Goal: Information Seeking & Learning: Learn about a topic

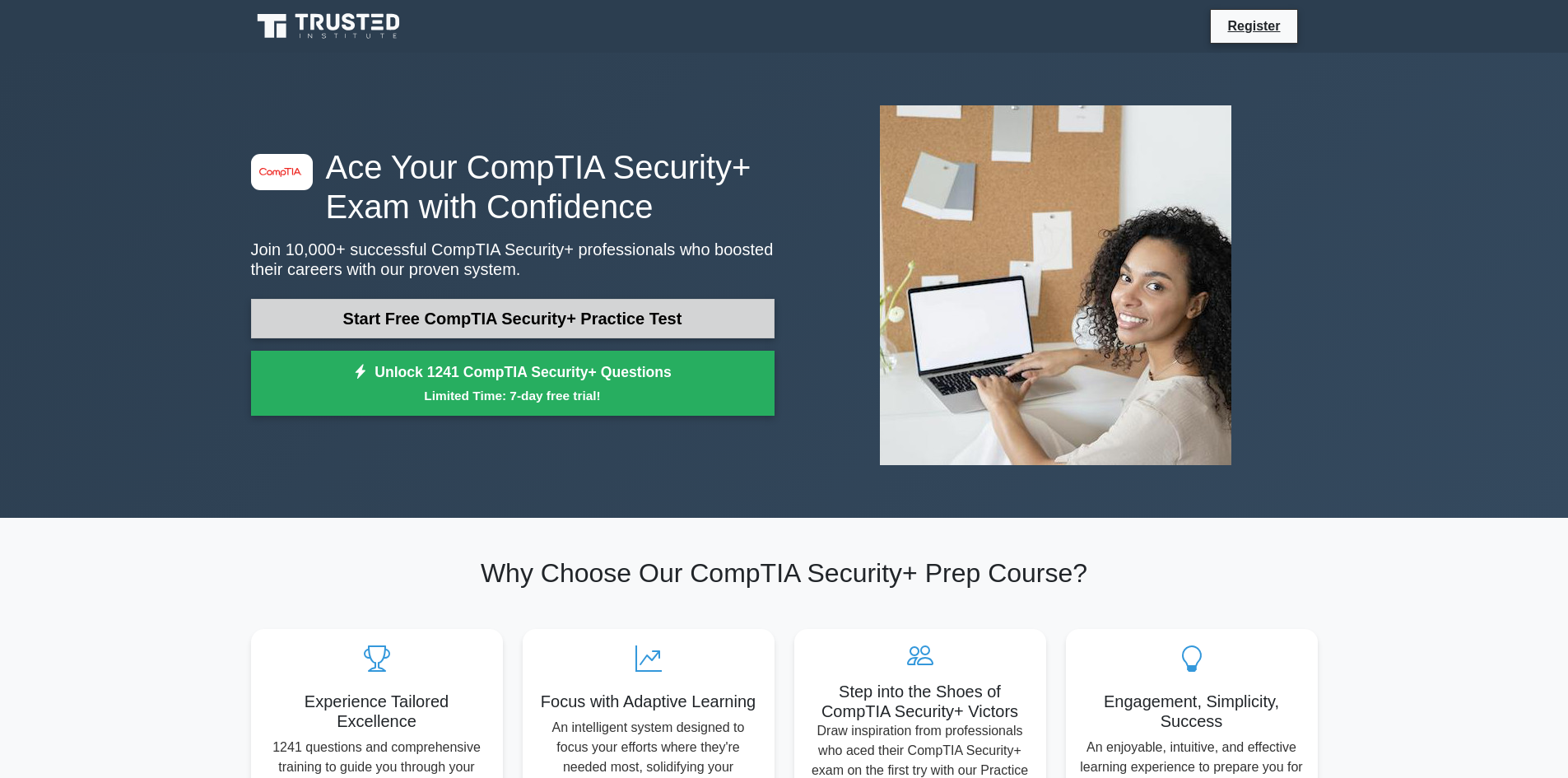
click at [512, 313] on link "Start Free CompTIA Security+ Practice Test" at bounding box center [512, 319] width 523 height 40
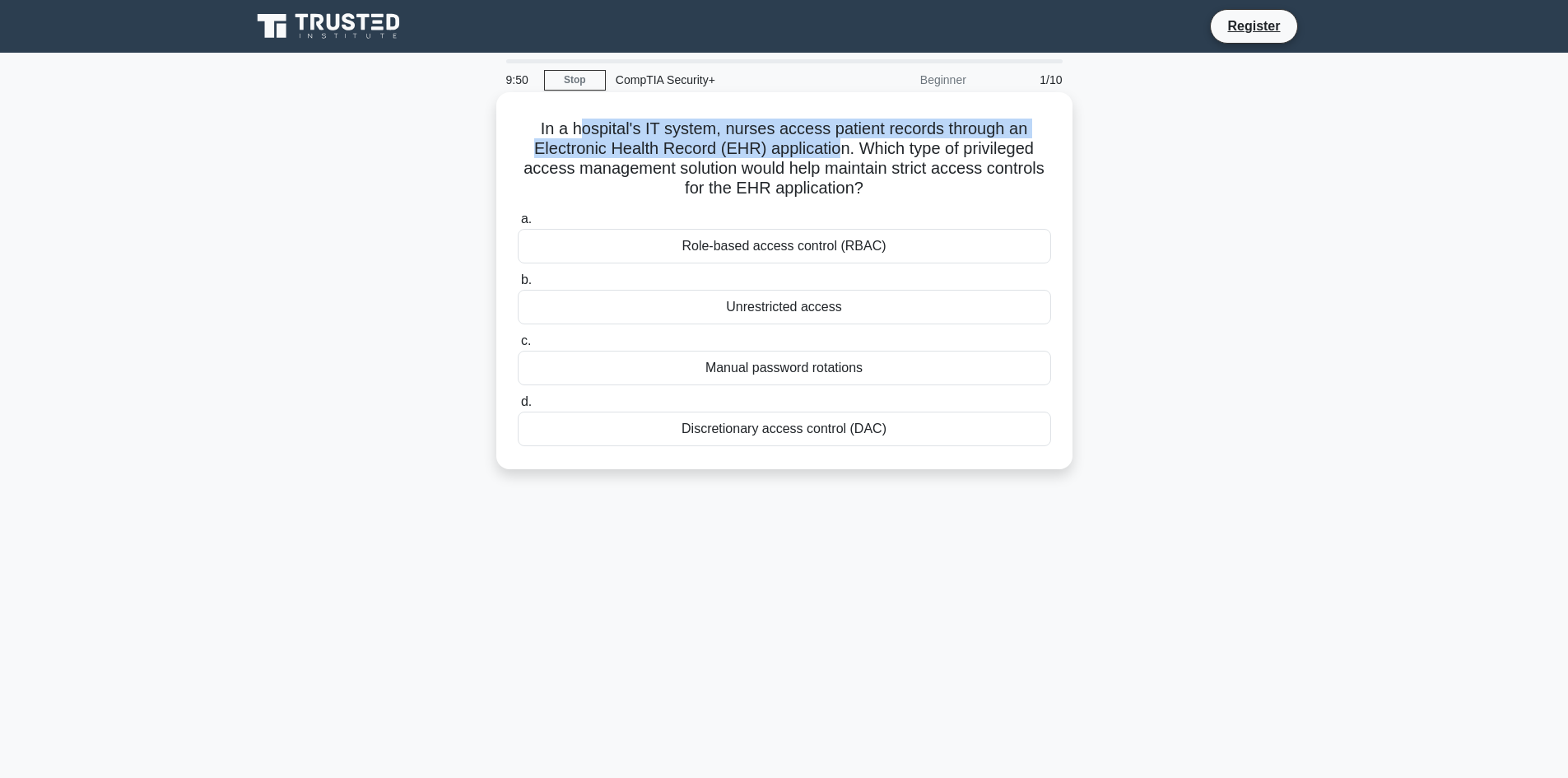
drag, startPoint x: 580, startPoint y: 130, endPoint x: 837, endPoint y: 141, distance: 257.2
click at [837, 141] on h5 "In a hospital's IT system, nurses access patient records through an Electronic …" at bounding box center [784, 158] width 537 height 80
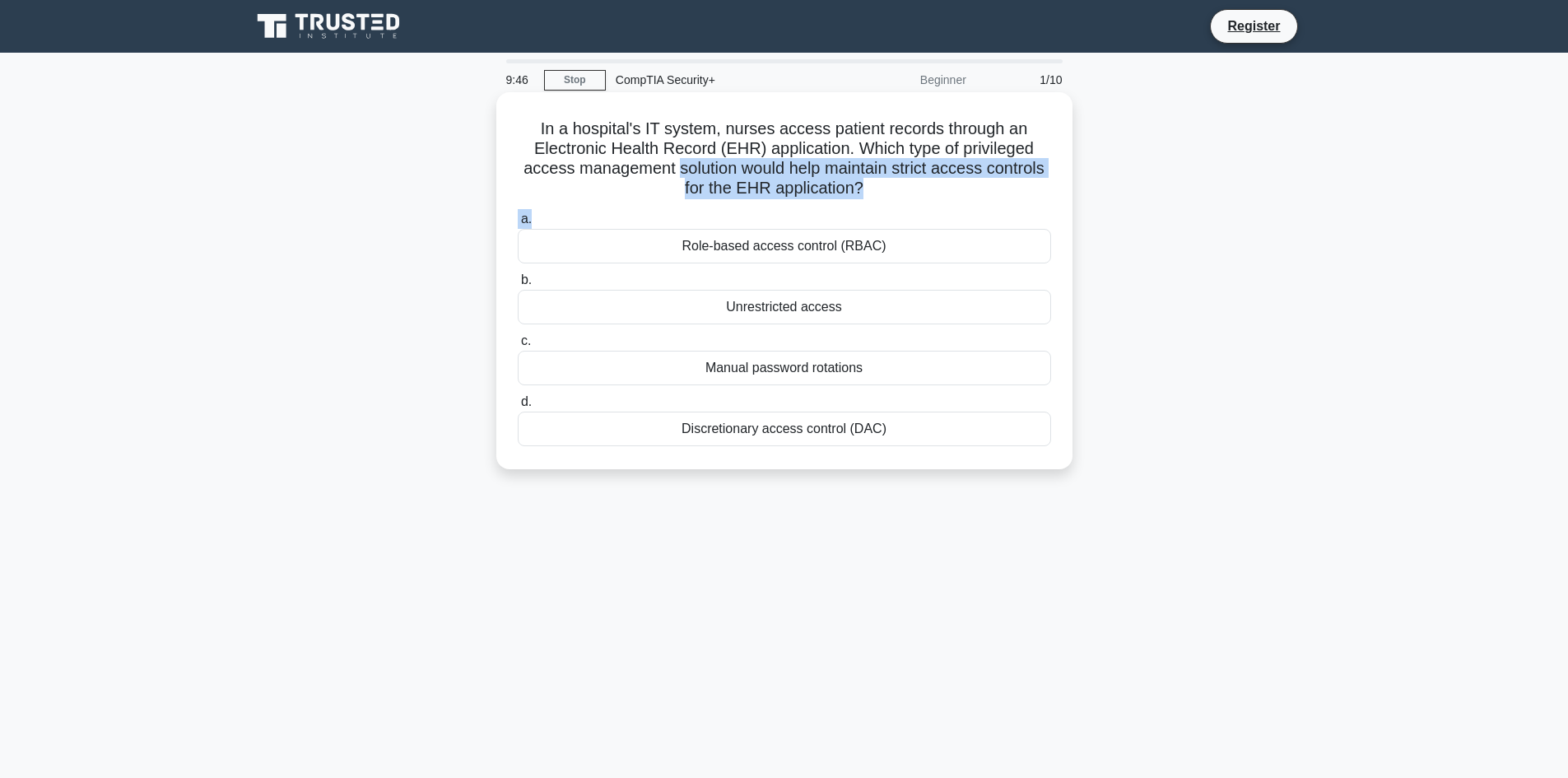
drag, startPoint x: 676, startPoint y: 172, endPoint x: 953, endPoint y: 204, distance: 278.8
click at [953, 204] on div "In a hospital's IT system, nurses access patient records through an Electronic …" at bounding box center [784, 280] width 563 height 363
click at [800, 209] on div "a. Role-based access control (RBAC) b. Unrestricted access c. d." at bounding box center [784, 327] width 554 height 243
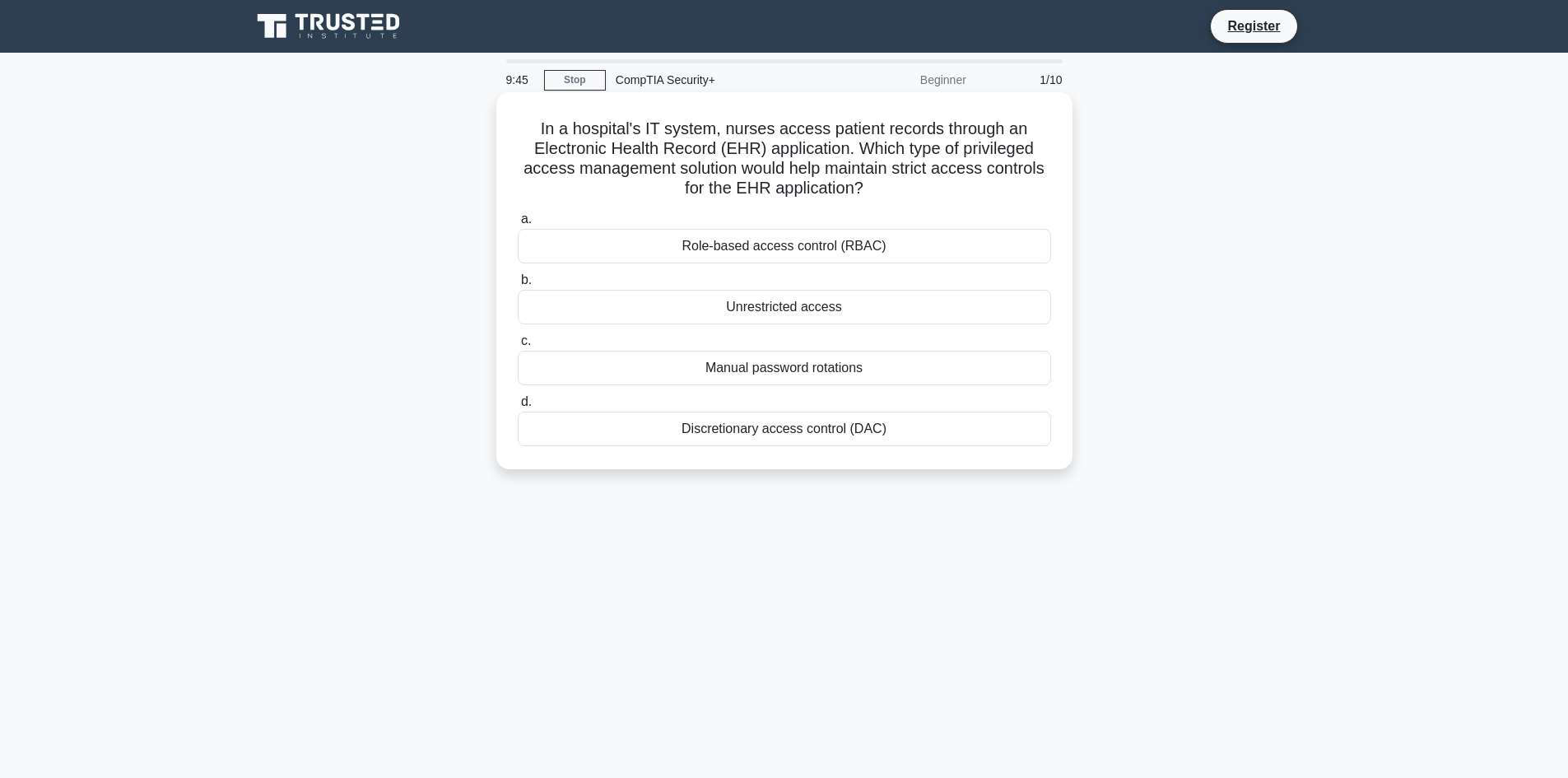
click at [715, 252] on div "Role-based access control (RBAC)" at bounding box center [784, 246] width 534 height 35
click at [518, 224] on input "a. Role-based access control (RBAC)" at bounding box center [518, 219] width 0 height 10
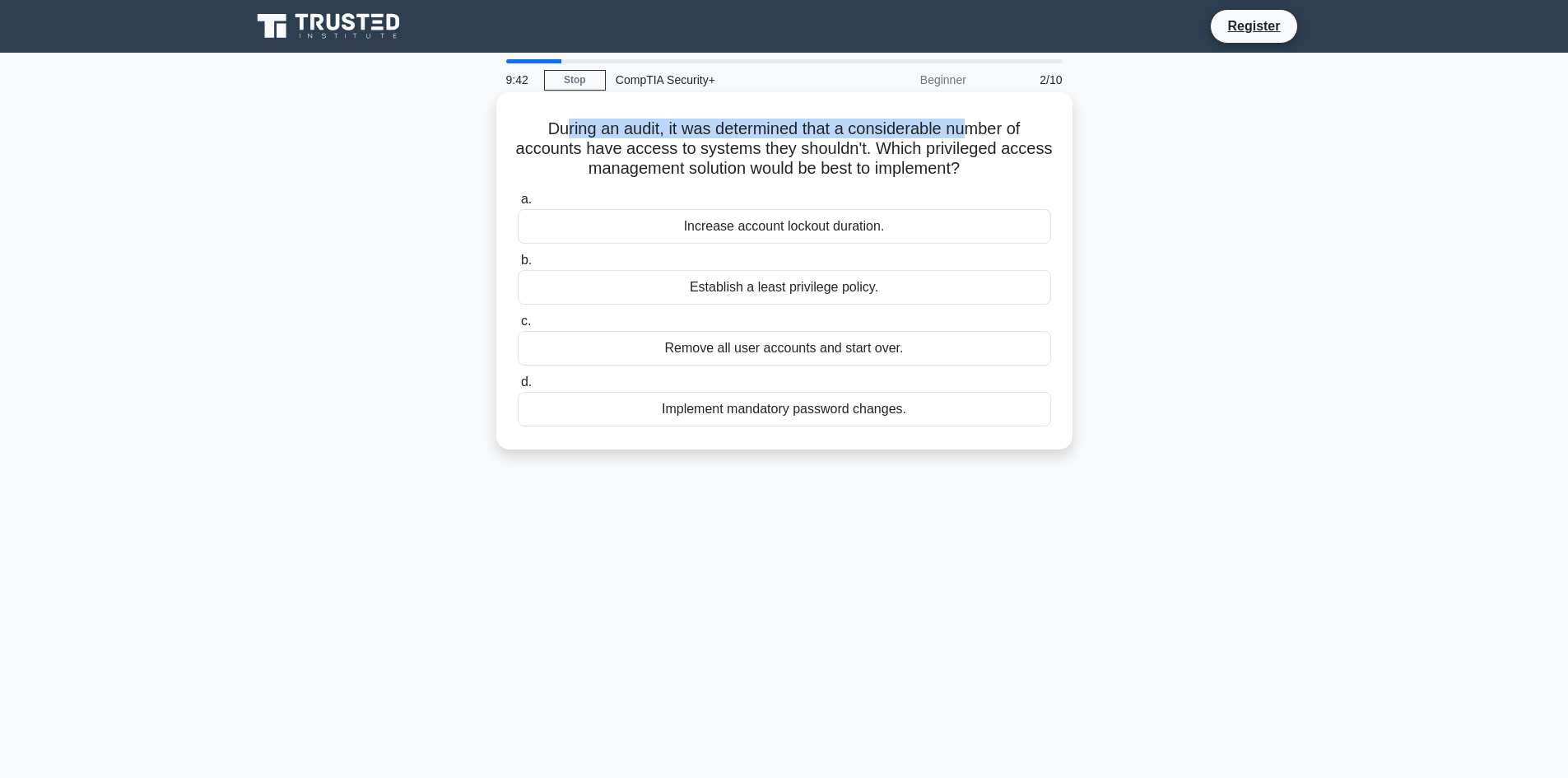
drag, startPoint x: 563, startPoint y: 130, endPoint x: 968, endPoint y: 135, distance: 405.0
click at [968, 135] on h5 "During an audit, it was determined that a considerable number of accounts have …" at bounding box center [784, 149] width 537 height 61
drag, startPoint x: 546, startPoint y: 153, endPoint x: 906, endPoint y: 143, distance: 360.1
click at [906, 143] on h5 "During an audit, it was determined that a considerable number of accounts have …" at bounding box center [784, 149] width 537 height 61
click at [971, 153] on h5 "During an audit, it was determined that a considerable number of accounts have …" at bounding box center [784, 149] width 537 height 61
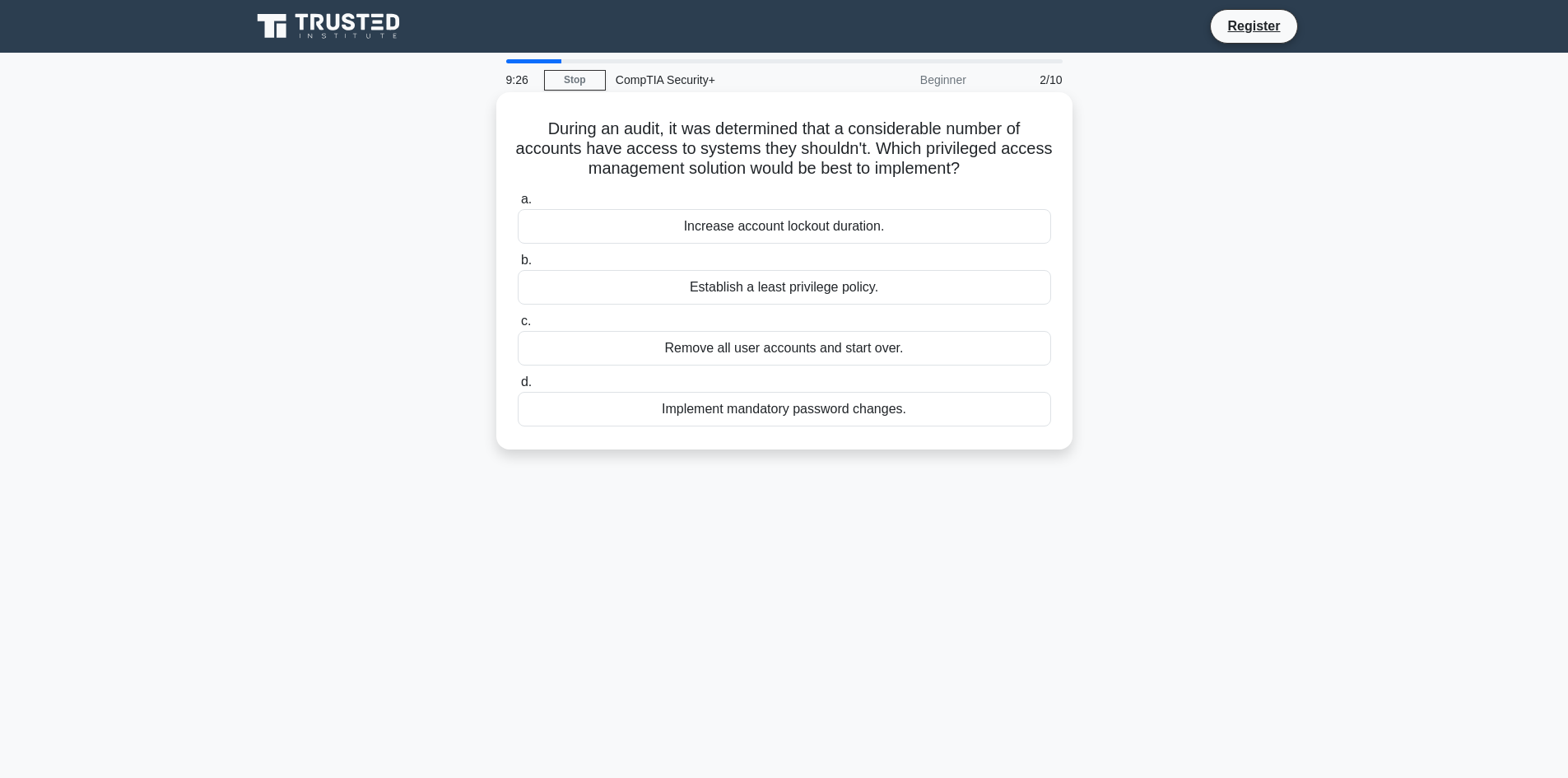
click at [760, 290] on div "Establish a least privilege policy." at bounding box center [784, 287] width 534 height 35
click at [518, 266] on input "b. Establish a least privilege policy." at bounding box center [518, 260] width 0 height 10
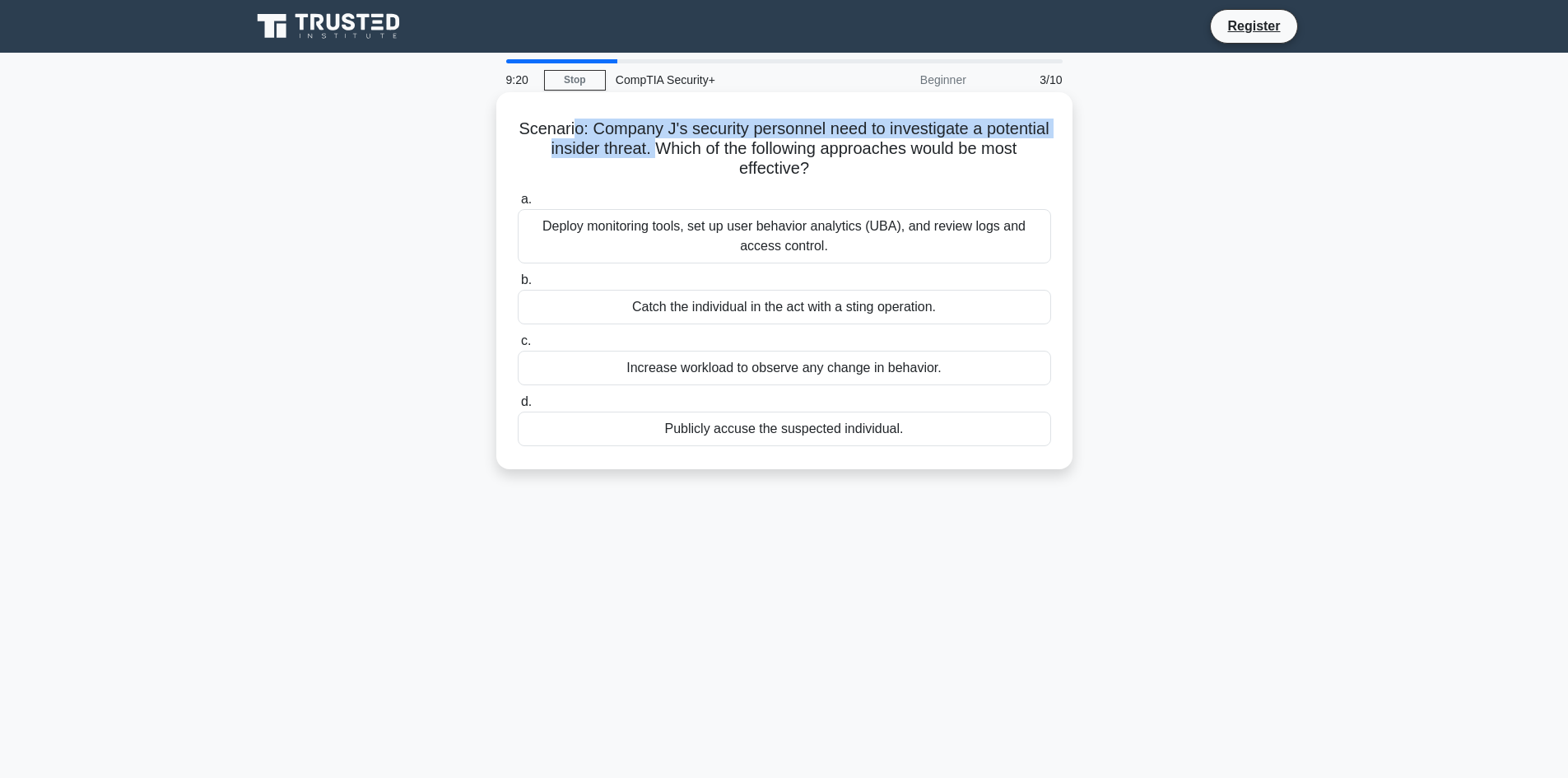
drag, startPoint x: 609, startPoint y: 131, endPoint x: 762, endPoint y: 149, distance: 154.1
click at [713, 149] on h5 "Scenario: Company J's security personnel need to investigate a potential inside…" at bounding box center [784, 149] width 537 height 61
drag, startPoint x: 799, startPoint y: 143, endPoint x: 899, endPoint y: 165, distance: 102.4
click at [899, 165] on h5 "Scenario: Company J's security personnel need to investigate a potential inside…" at bounding box center [784, 149] width 537 height 61
click at [720, 182] on div "Scenario: Company J's security personnel need to investigate a potential inside…" at bounding box center [784, 280] width 563 height 363
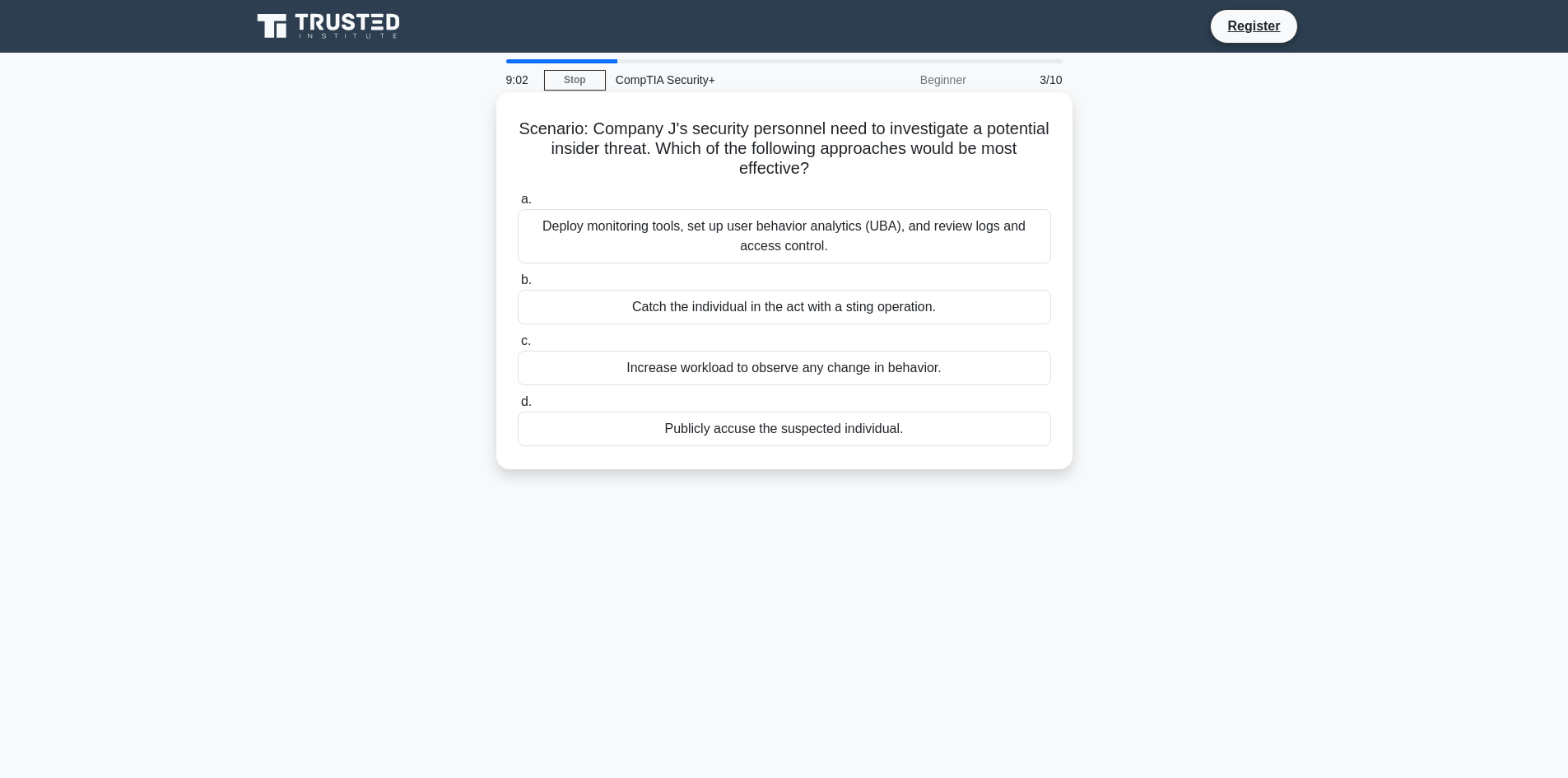
click at [825, 226] on div "Deploy monitoring tools, set up user behavior analytics (UBA), and review logs …" at bounding box center [784, 236] width 534 height 54
click at [728, 255] on div "Deploy monitoring tools, set up user behavior analytics (UBA), and review logs …" at bounding box center [784, 236] width 534 height 54
click at [518, 205] on input "a. Deploy monitoring tools, set up user behavior analytics (UBA), and review lo…" at bounding box center [518, 199] width 0 height 10
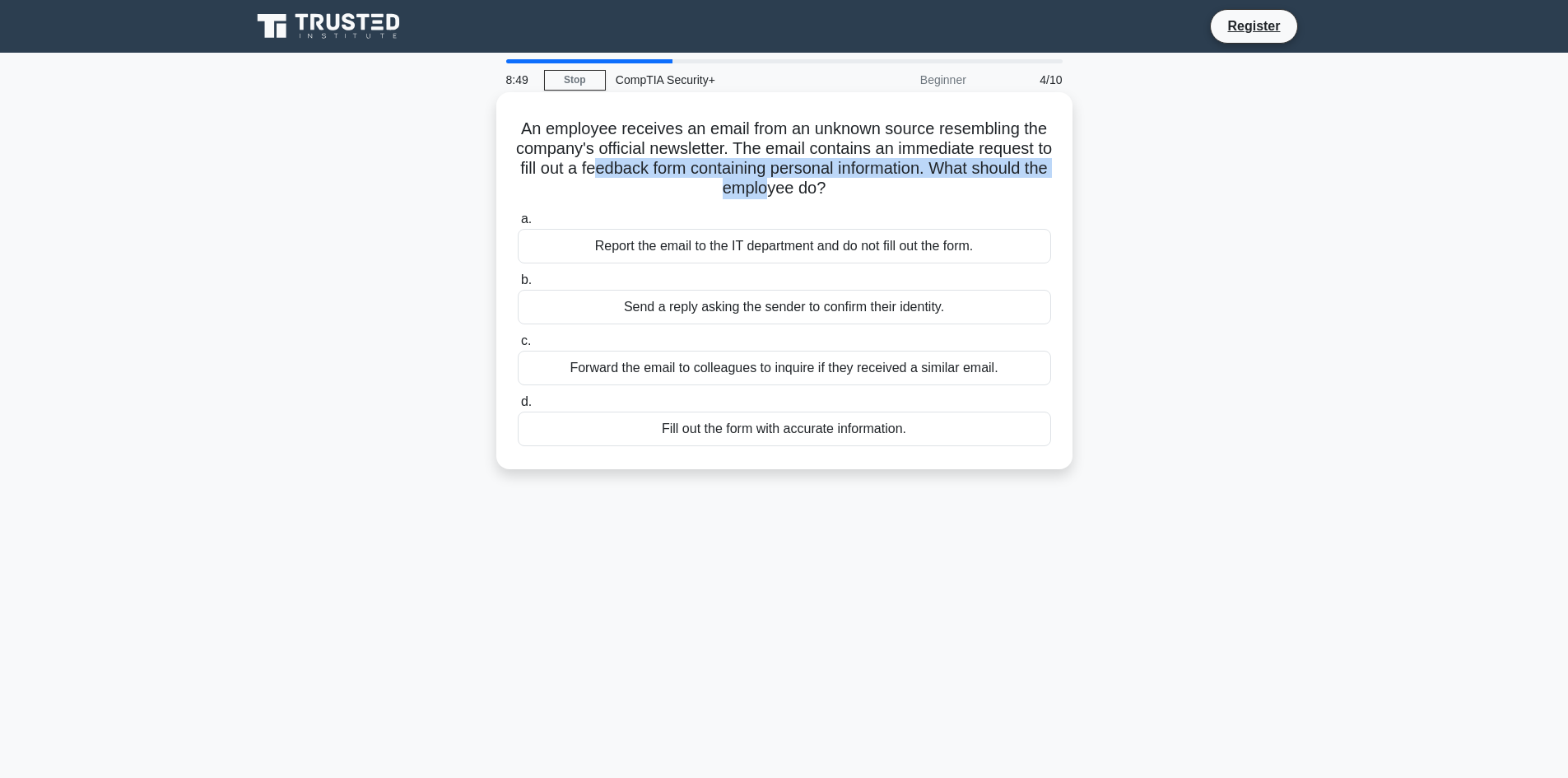
drag, startPoint x: 692, startPoint y: 168, endPoint x: 834, endPoint y: 181, distance: 142.6
click at [834, 181] on h5 "An employee receives an email from an unknown source resembling the company's o…" at bounding box center [784, 158] width 537 height 80
click at [661, 193] on h5 "An employee receives an email from an unknown source resembling the company's o…" at bounding box center [784, 158] width 537 height 80
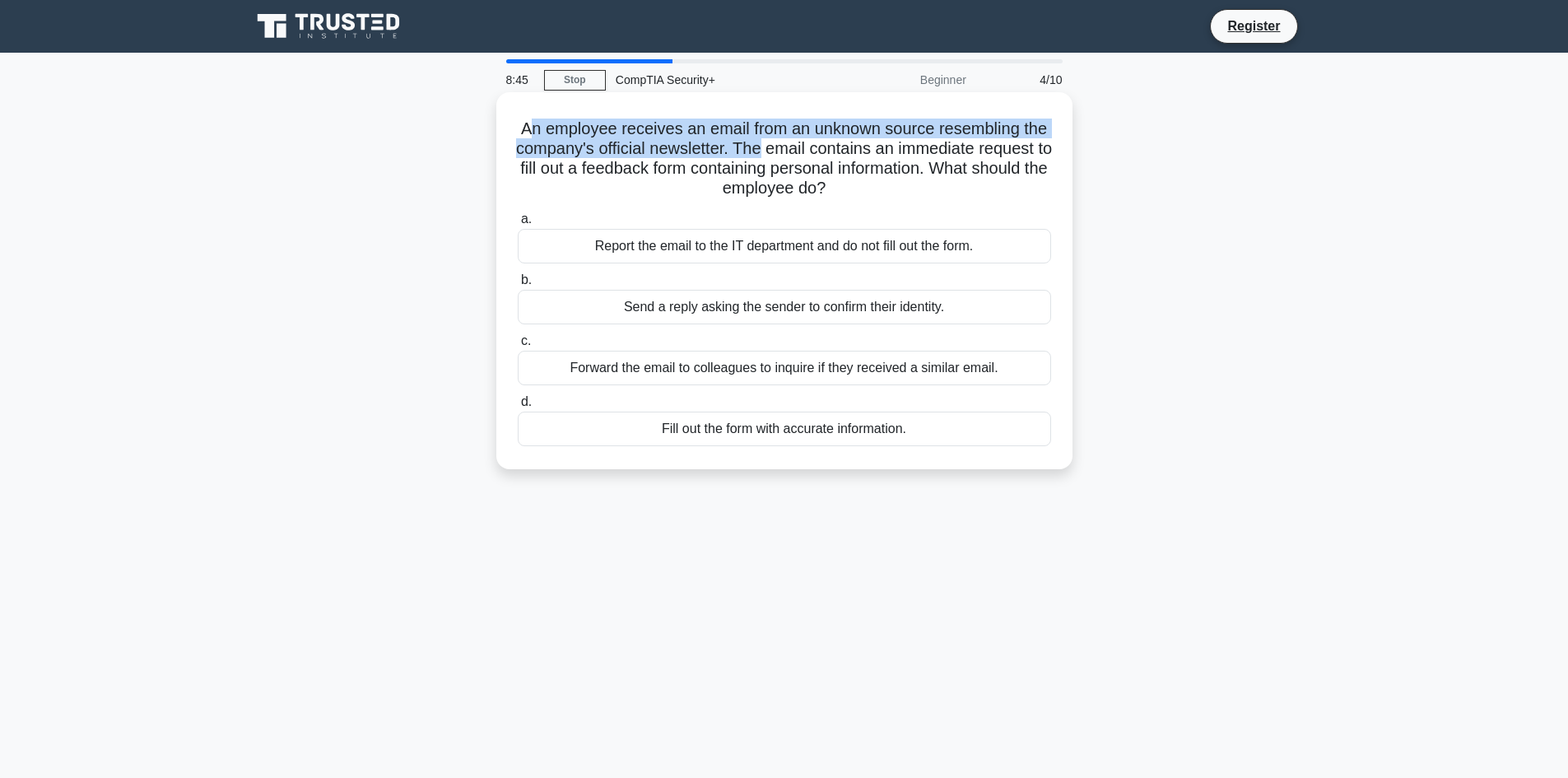
drag, startPoint x: 540, startPoint y: 135, endPoint x: 813, endPoint y: 159, distance: 274.1
click at [813, 159] on h5 "An employee receives an email from an unknown source resembling the company's o…" at bounding box center [784, 158] width 537 height 80
drag, startPoint x: 529, startPoint y: 132, endPoint x: 973, endPoint y: 141, distance: 444.1
click at [973, 141] on h5 "An employee receives an email from an unknown source resembling the company's o…" at bounding box center [784, 158] width 537 height 80
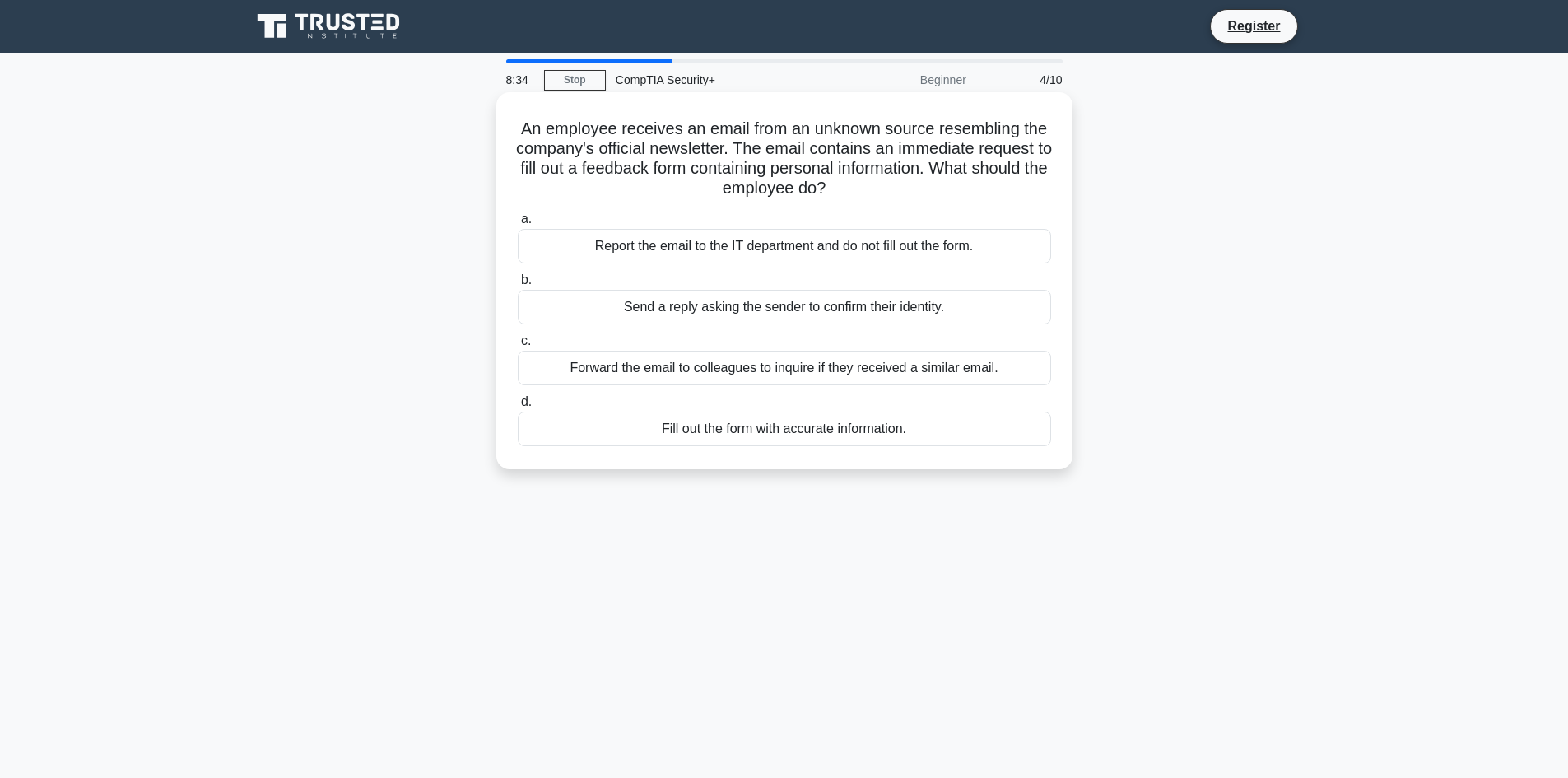
click at [857, 163] on h5 "An employee receives an email from an unknown source resembling the company's o…" at bounding box center [784, 158] width 537 height 80
drag, startPoint x: 792, startPoint y: 154, endPoint x: 982, endPoint y: 149, distance: 190.1
click at [978, 148] on h5 "An employee receives an email from an unknown source resembling the company's o…" at bounding box center [784, 158] width 537 height 80
click at [652, 177] on h5 "An employee receives an email from an unknown source resembling the company's o…" at bounding box center [784, 158] width 537 height 80
click at [563, 245] on div "Report the email to the IT department and do not fill out the form." at bounding box center [784, 246] width 534 height 35
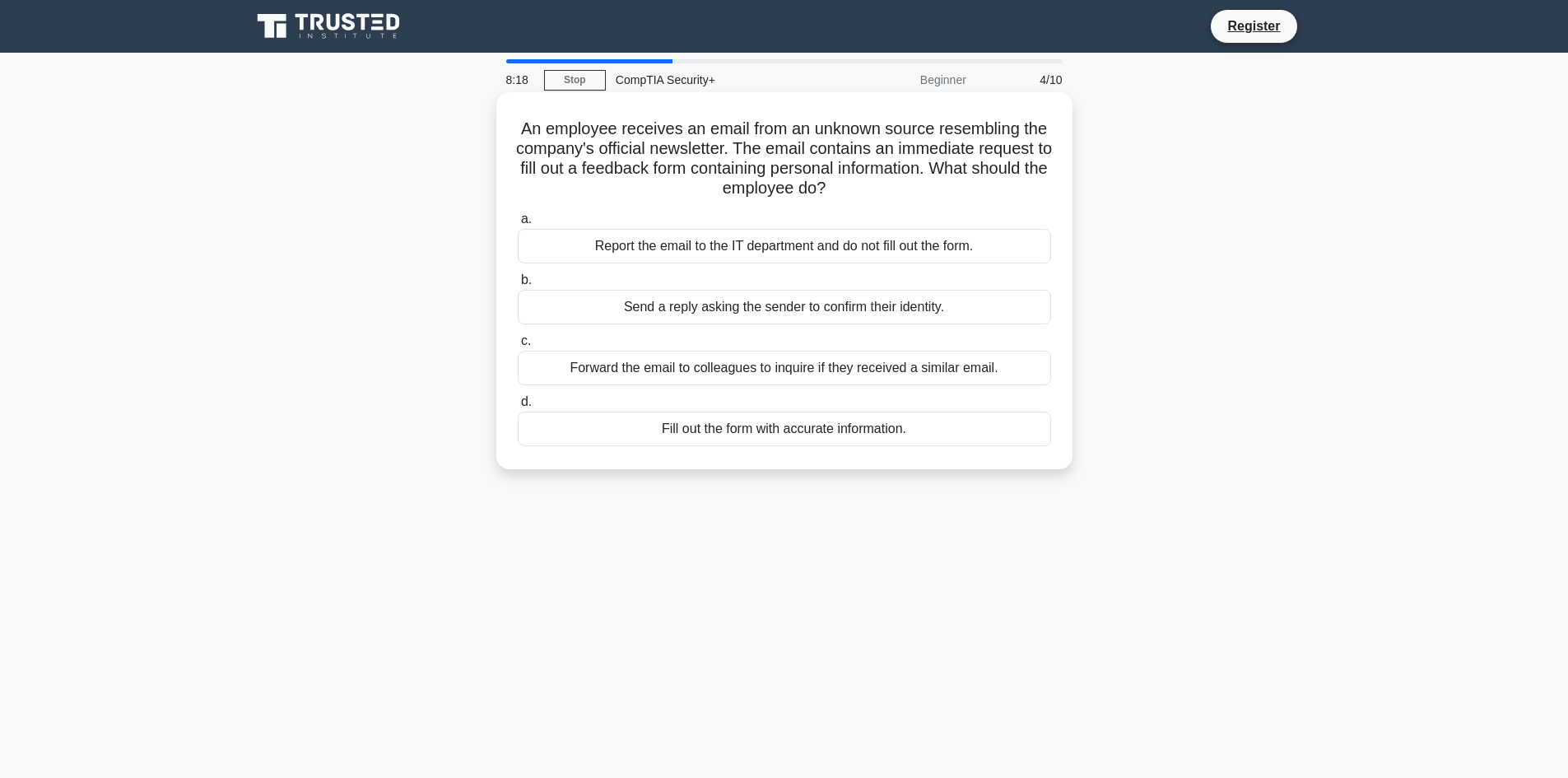
click at [518, 224] on input "a. Report the email to the IT department and do not fill out the form." at bounding box center [518, 219] width 0 height 10
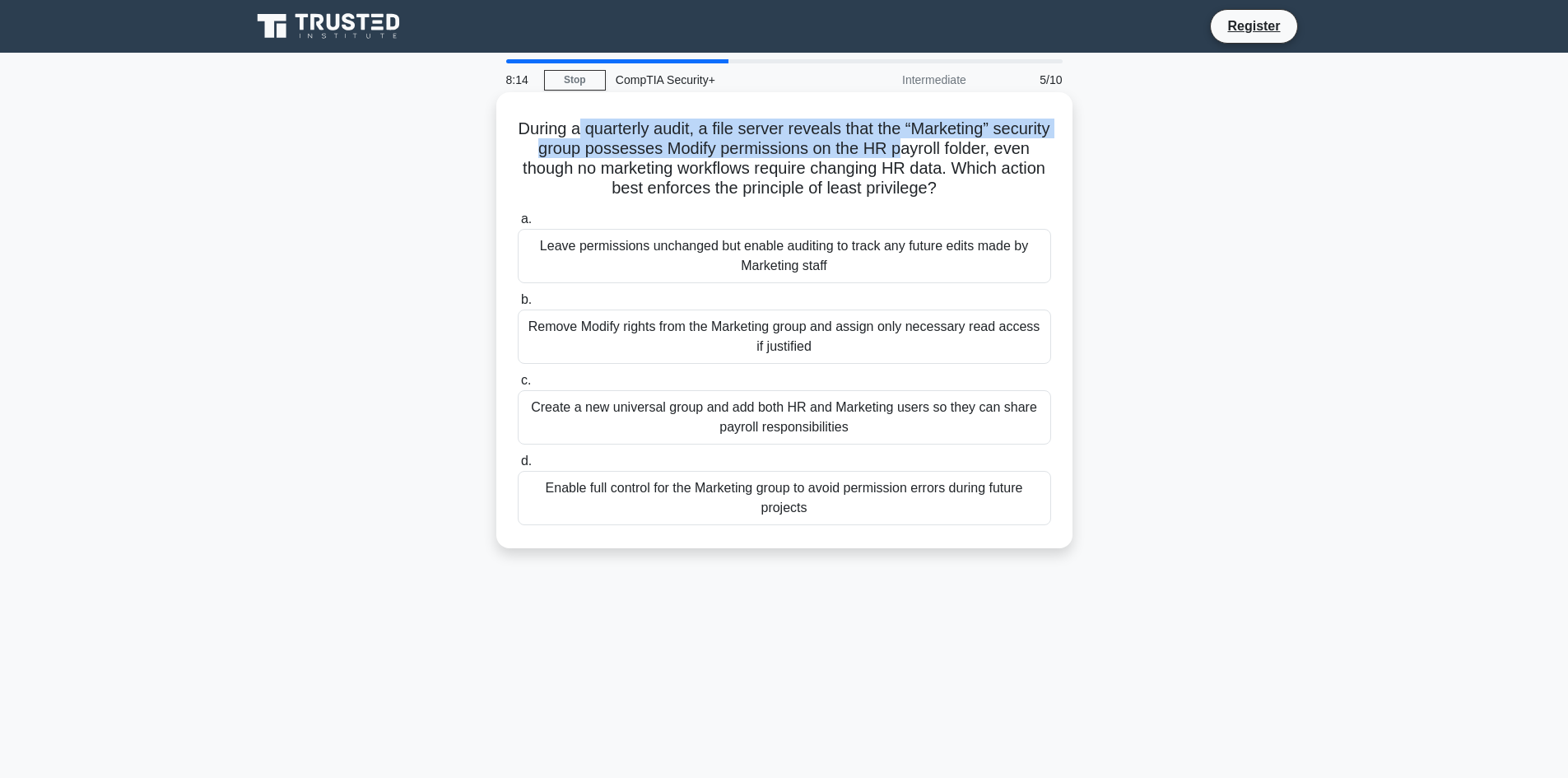
drag, startPoint x: 602, startPoint y: 134, endPoint x: 953, endPoint y: 156, distance: 351.7
click at [953, 156] on h5 "During a quarterly audit, a file server reveals that the “Marketing” security g…" at bounding box center [784, 158] width 537 height 80
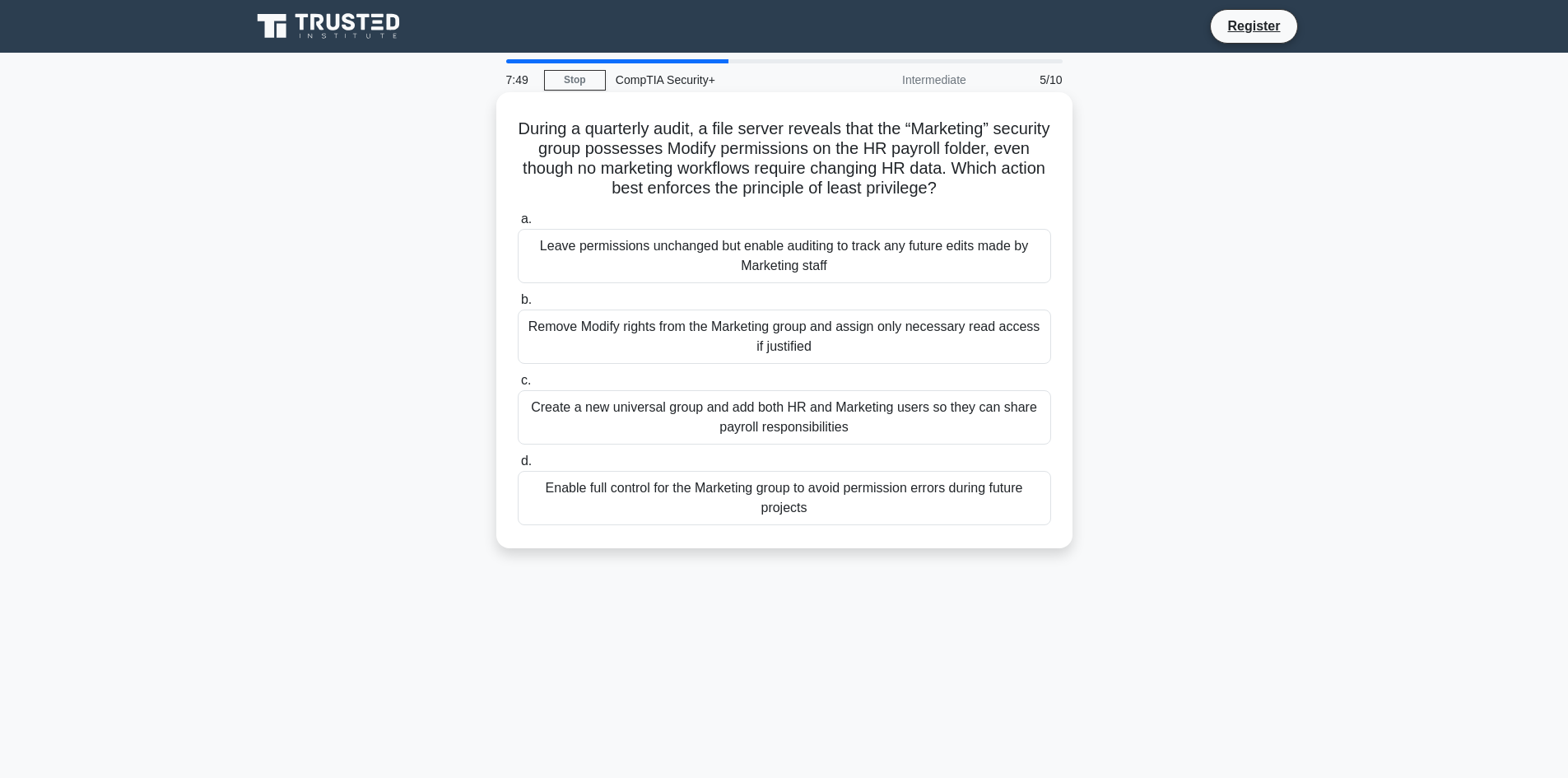
click at [598, 429] on div "Create a new universal group and add both HR and Marketing users so they can sh…" at bounding box center [784, 416] width 534 height 54
click at [518, 386] on input "c. Create a new universal group and add both HR and Marketing users so they can…" at bounding box center [518, 380] width 0 height 10
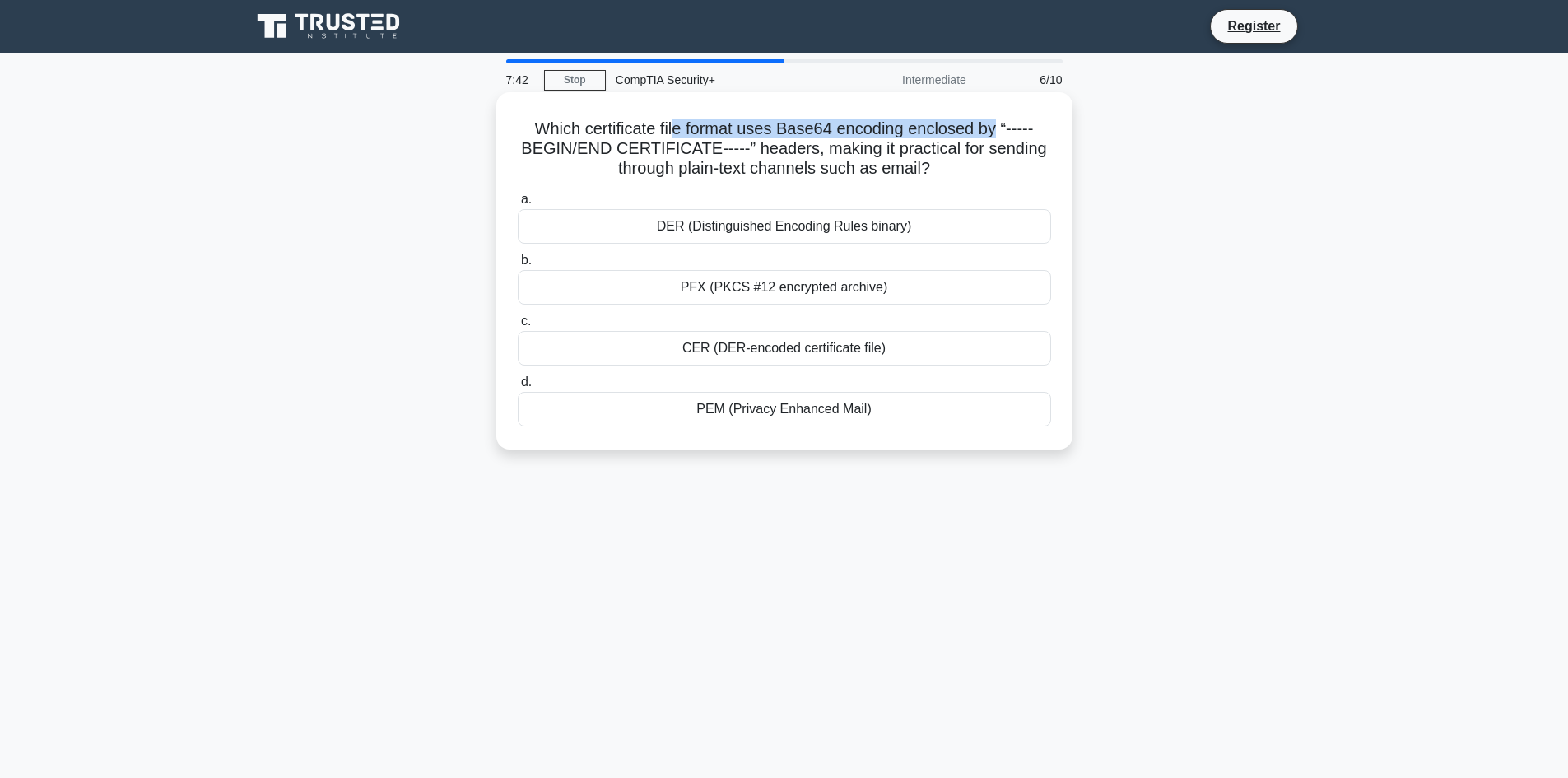
drag, startPoint x: 671, startPoint y: 130, endPoint x: 998, endPoint y: 130, distance: 327.0
click at [998, 130] on h5 "Which certificate file format uses Base64 encoding enclosed by “-----BEGIN/END …" at bounding box center [784, 149] width 537 height 61
click at [723, 415] on div "PEM (Privacy Enhanced Mail)" at bounding box center [784, 409] width 534 height 35
click at [518, 388] on input "d. PEM (Privacy Enhanced Mail)" at bounding box center [518, 381] width 0 height 10
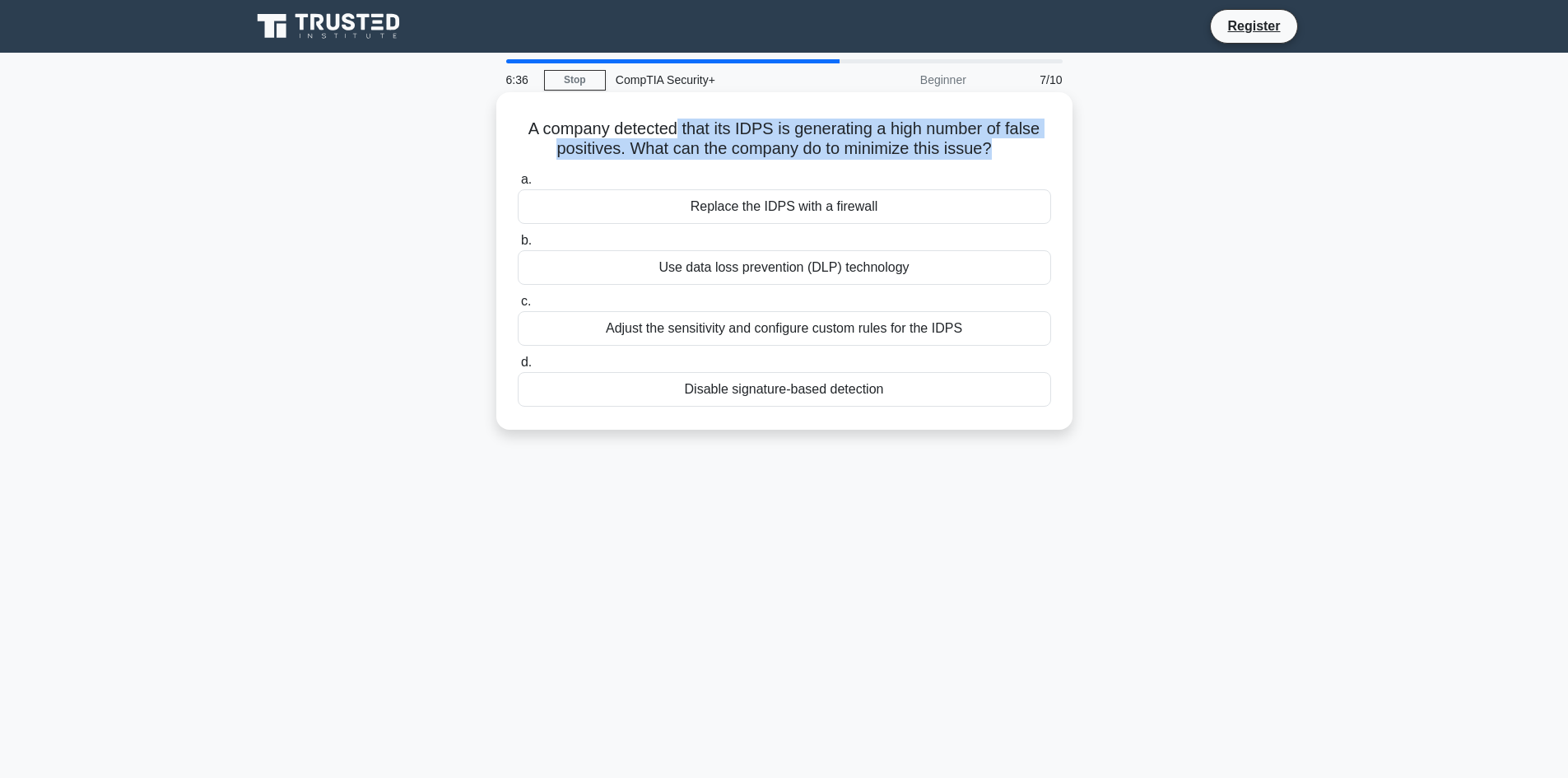
drag, startPoint x: 673, startPoint y: 122, endPoint x: 993, endPoint y: 149, distance: 321.1
click at [993, 149] on h5 "A company detected that its IDPS is generating a high number of false positives…" at bounding box center [784, 138] width 537 height 41
click at [939, 155] on h5 "A company detected that its IDPS is generating a high number of false positives…" at bounding box center [784, 138] width 537 height 41
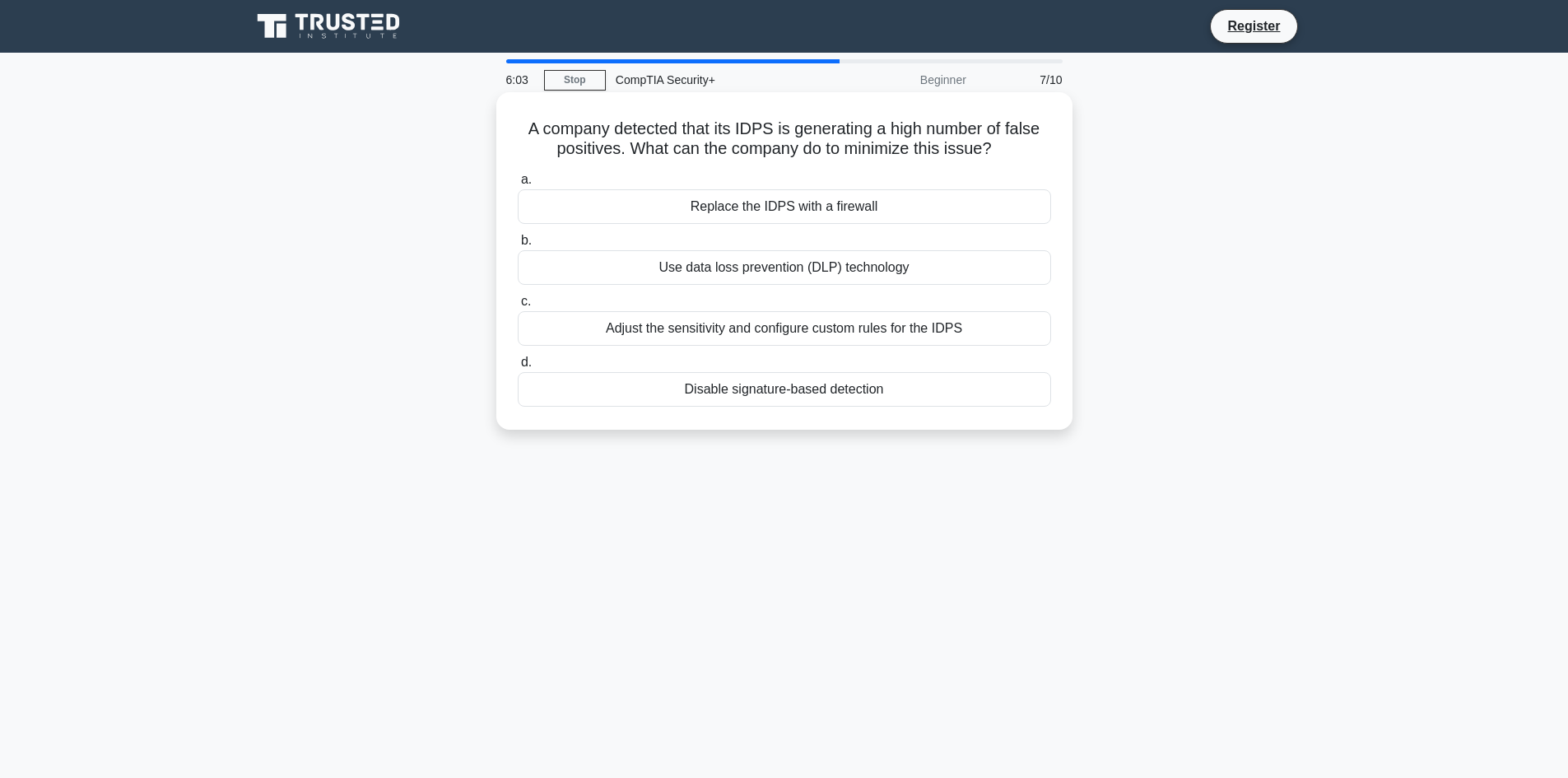
drag, startPoint x: 914, startPoint y: 406, endPoint x: 517, endPoint y: 103, distance: 499.4
click at [517, 105] on div "A company detected that its IDPS is generating a high number of false positives…" at bounding box center [784, 260] width 563 height 325
copy div "A company detected that its IDPS is generating a high number of false positives…"
click at [838, 552] on div "5:59 Stop CompTIA Security+ Beginner 7/10 A company detected that its IDPS is g…" at bounding box center [784, 471] width 1086 height 823
click at [557, 330] on div "Adjust the sensitivity and configure custom rules for the IDPS" at bounding box center [784, 328] width 534 height 35
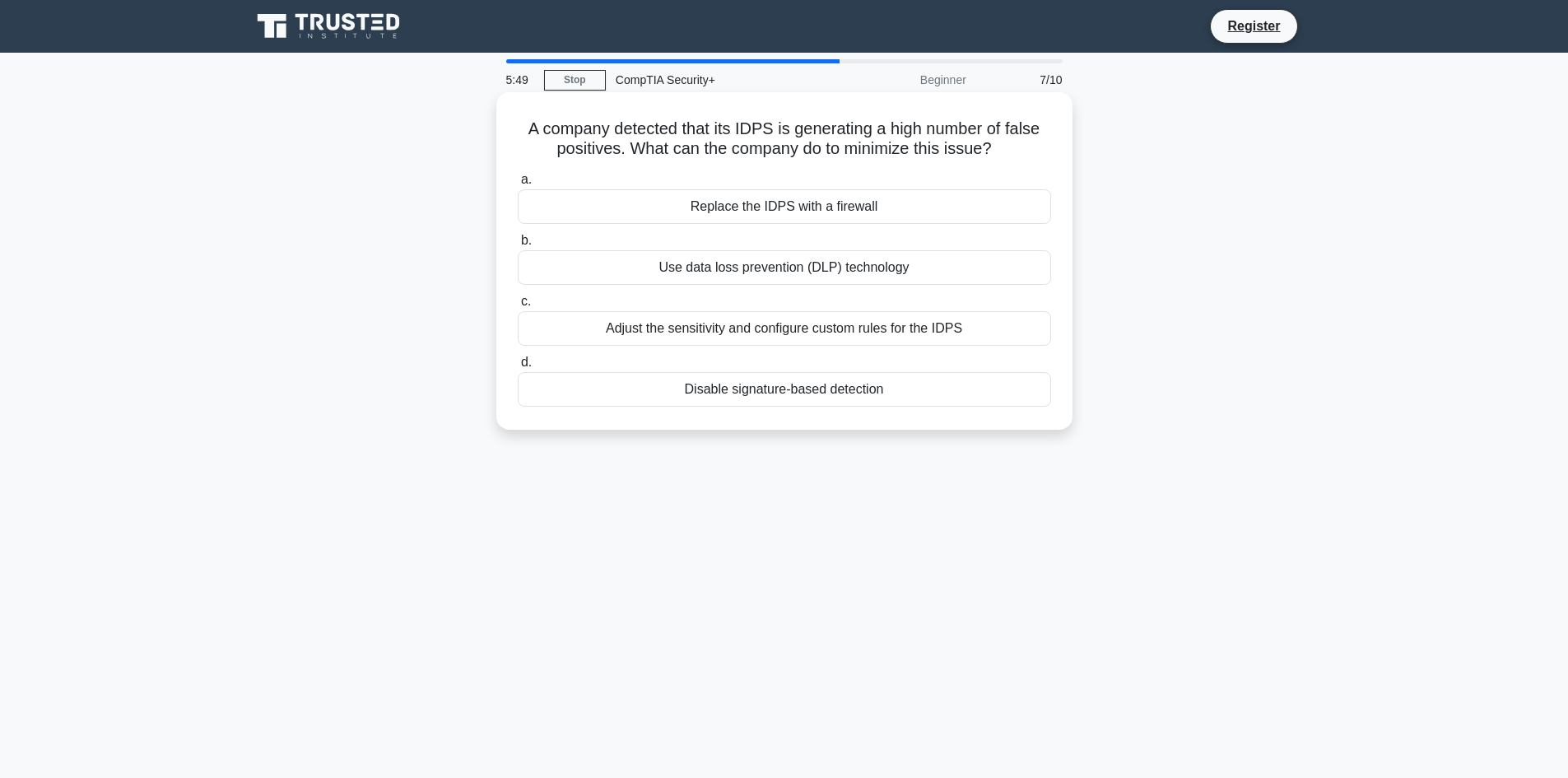
click at [518, 307] on input "c. Adjust the sensitivity and configure custom rules for the IDPS" at bounding box center [518, 301] width 0 height 10
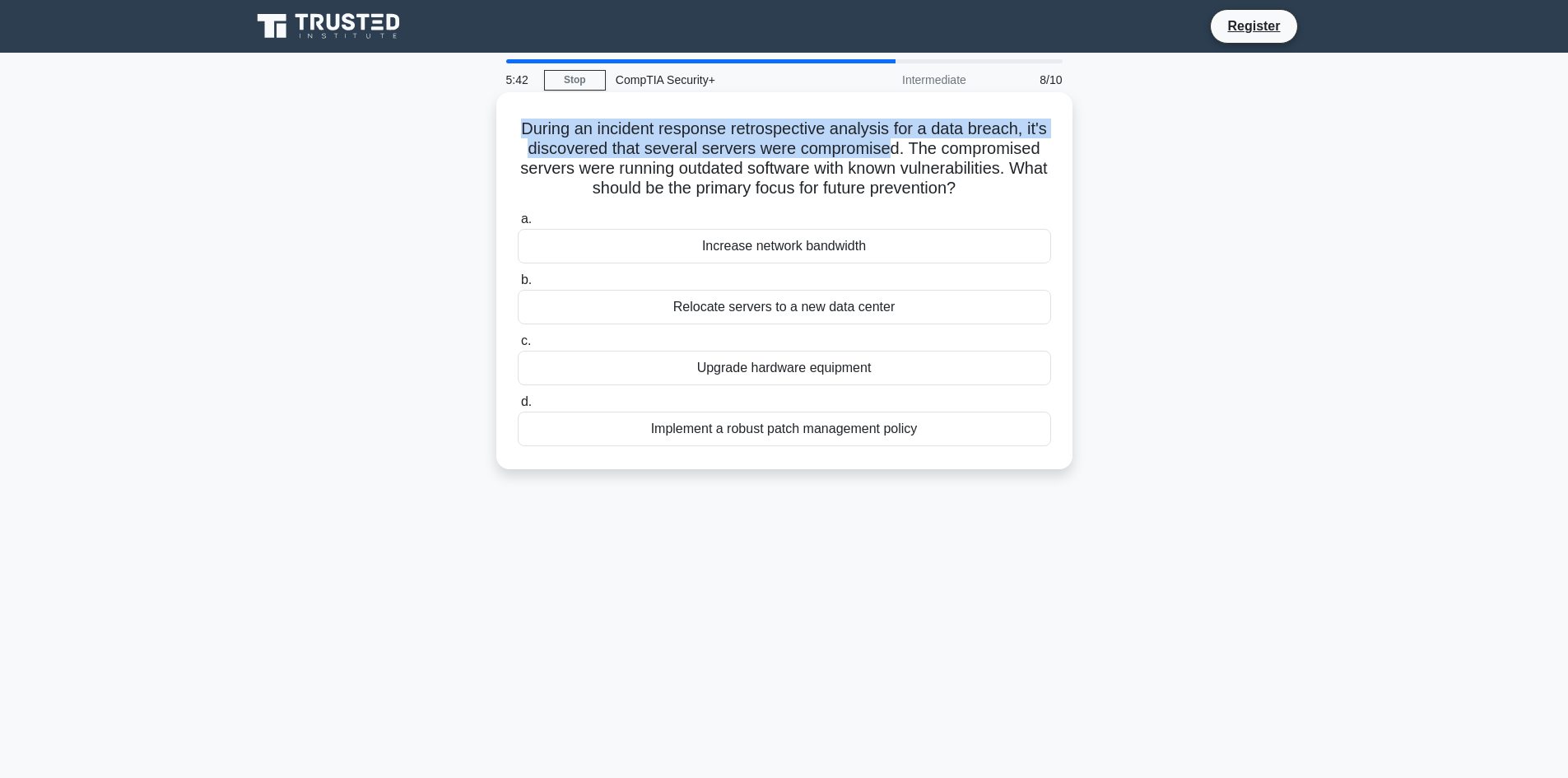
drag, startPoint x: 515, startPoint y: 131, endPoint x: 894, endPoint y: 155, distance: 379.8
click at [894, 155] on div "During an incident response retrospective analysis for a data breach, it's disc…" at bounding box center [784, 280] width 563 height 363
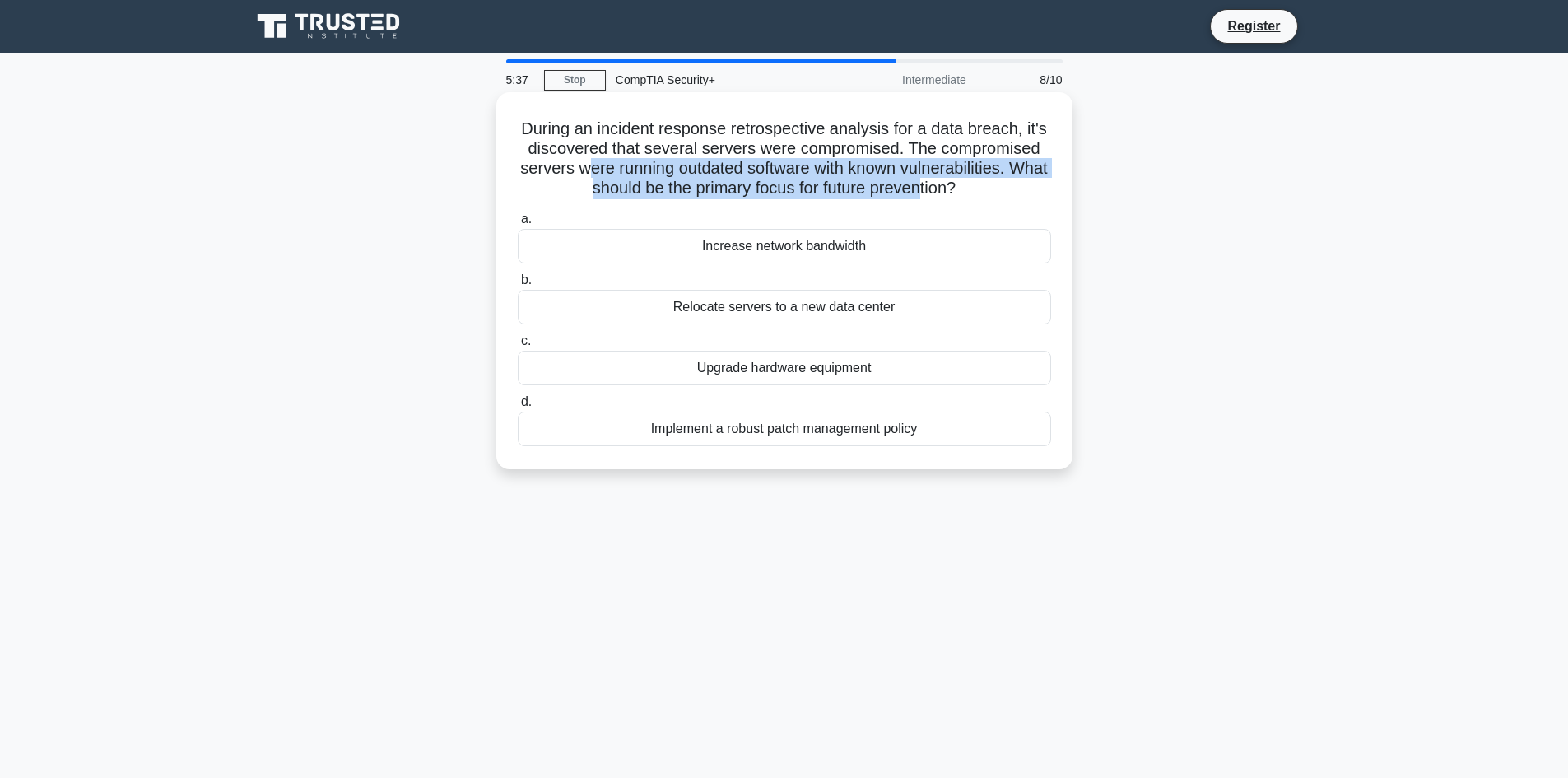
drag, startPoint x: 598, startPoint y: 170, endPoint x: 943, endPoint y: 186, distance: 345.4
click at [943, 186] on h5 "During an incident response retrospective analysis for a data breach, it's disc…" at bounding box center [784, 158] width 537 height 80
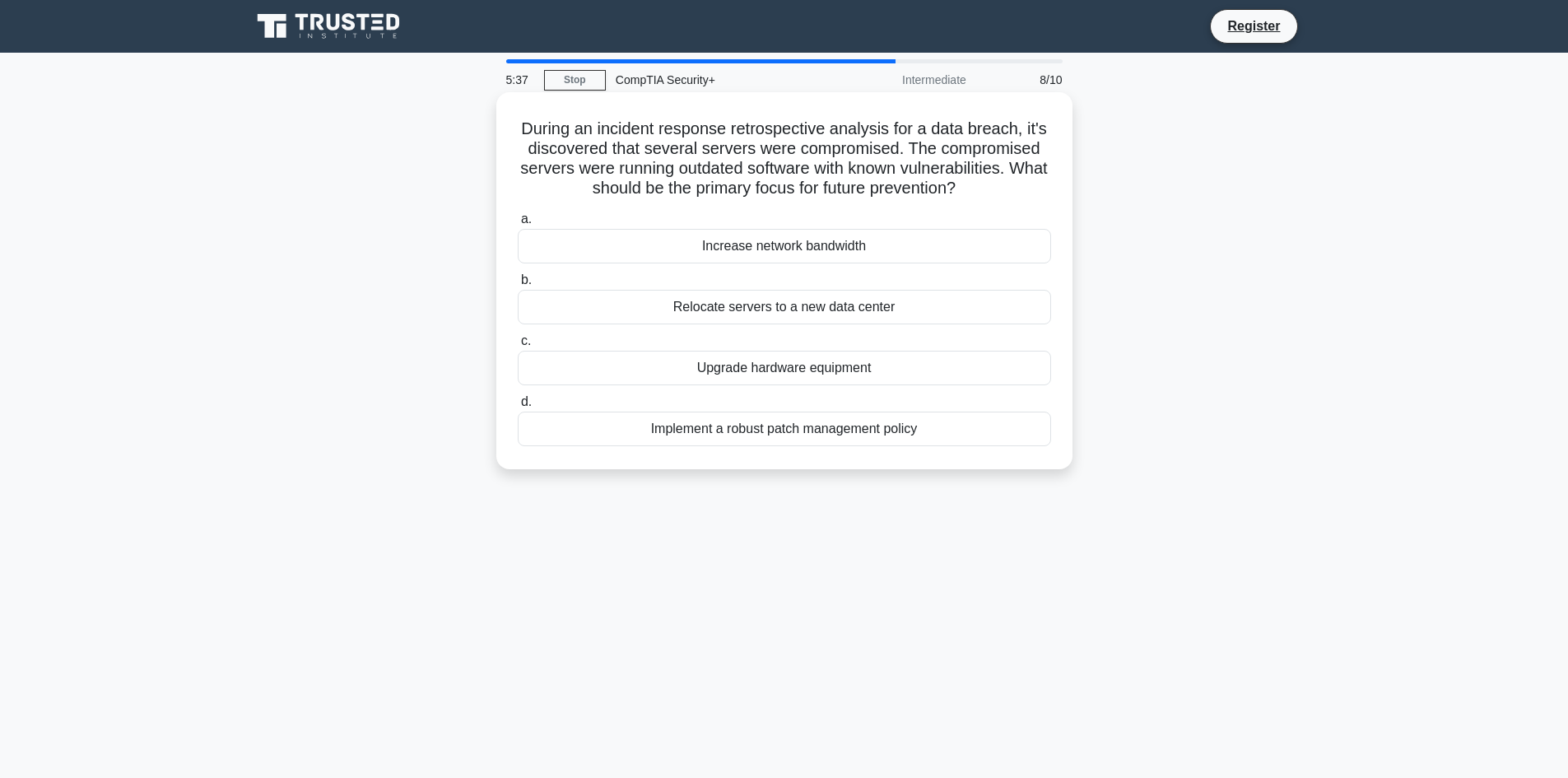
click at [1011, 180] on h5 "During an incident response retrospective analysis for a data breach, it's disc…" at bounding box center [784, 158] width 537 height 80
click at [592, 431] on div "Implement a robust patch management policy" at bounding box center [784, 429] width 534 height 35
click at [518, 408] on input "d. Implement a robust patch management policy" at bounding box center [518, 401] width 0 height 10
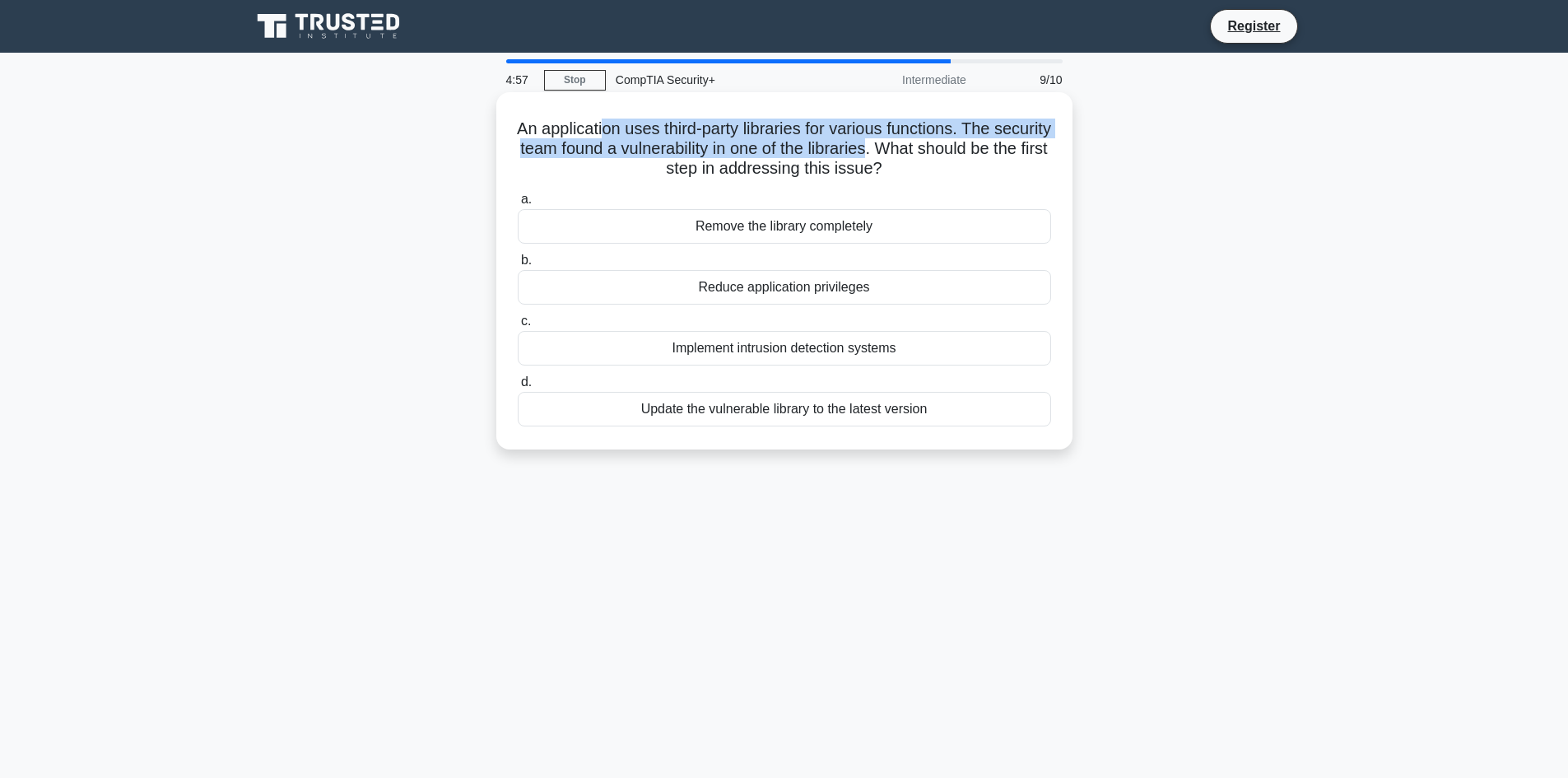
drag, startPoint x: 667, startPoint y: 106, endPoint x: 942, endPoint y: 150, distance: 278.5
click at [942, 150] on h5 "An application uses third-party libraries for various functions. The security t…" at bounding box center [784, 149] width 537 height 61
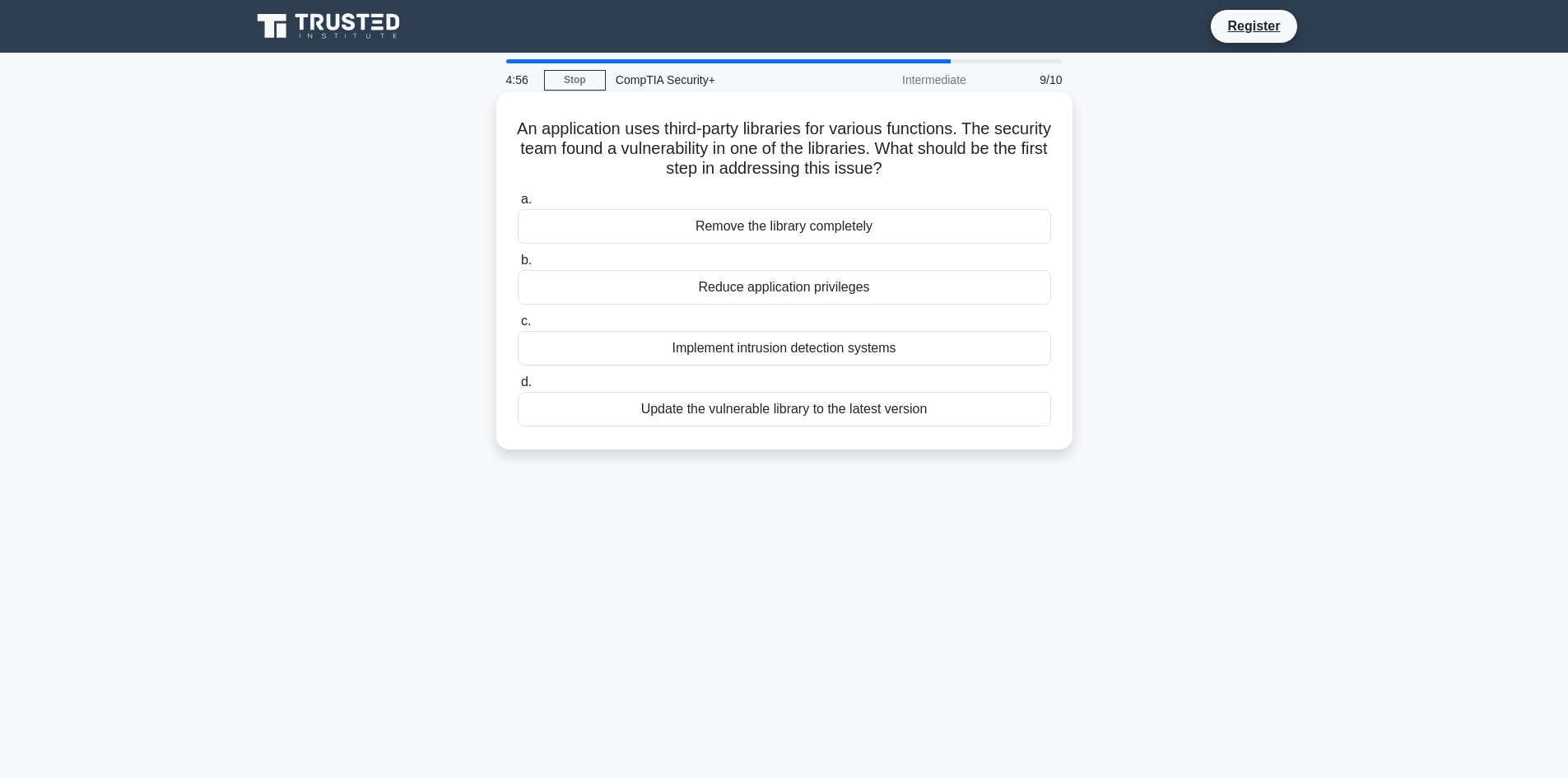
click at [956, 160] on h5 "An application uses third-party libraries for various functions. The security t…" at bounding box center [784, 149] width 537 height 61
drag, startPoint x: 628, startPoint y: 173, endPoint x: 884, endPoint y: 168, distance: 256.0
click at [884, 168] on h5 "An application uses third-party libraries for various functions. The security t…" at bounding box center [784, 149] width 537 height 61
click at [902, 170] on icon ".spinner_0XTQ{transform-origin:center;animation:spinner_y6GP .75s linear infini…" at bounding box center [891, 169] width 20 height 20
drag, startPoint x: 839, startPoint y: 133, endPoint x: 895, endPoint y: 140, distance: 56.4
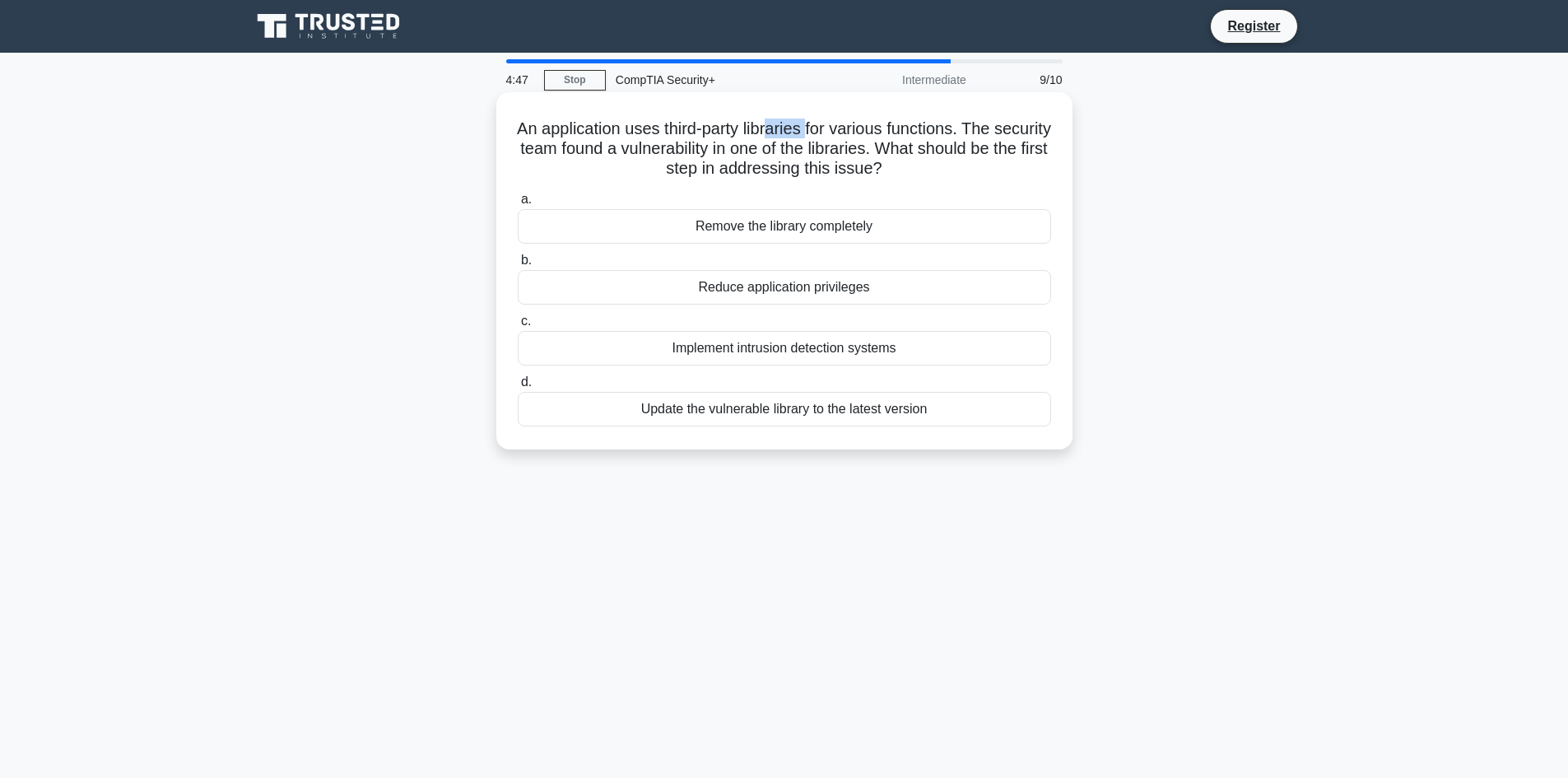
click at [883, 136] on h5 "An application uses third-party libraries for various functions. The security t…" at bounding box center [784, 149] width 537 height 61
drag, startPoint x: 660, startPoint y: 171, endPoint x: 783, endPoint y: 175, distance: 123.1
click at [763, 177] on h5 "An application uses third-party libraries for various functions. The security t…" at bounding box center [784, 149] width 537 height 61
click at [900, 184] on div "An application uses third-party libraries for various functions. The security t…" at bounding box center [784, 271] width 563 height 345
click at [619, 226] on div "Remove the library completely" at bounding box center [784, 226] width 534 height 35
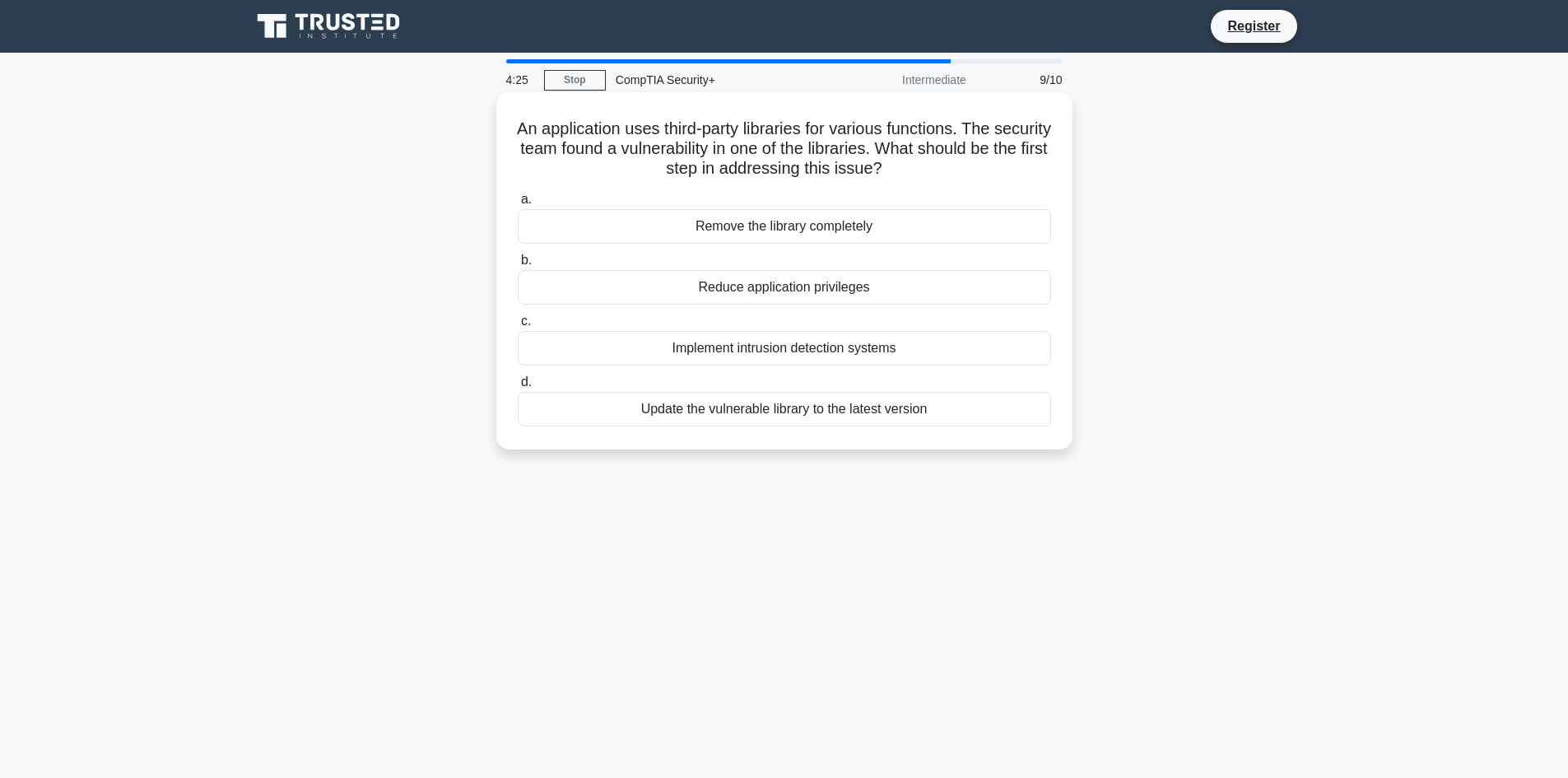
click at [518, 205] on input "a. Remove the library completely" at bounding box center [518, 199] width 0 height 10
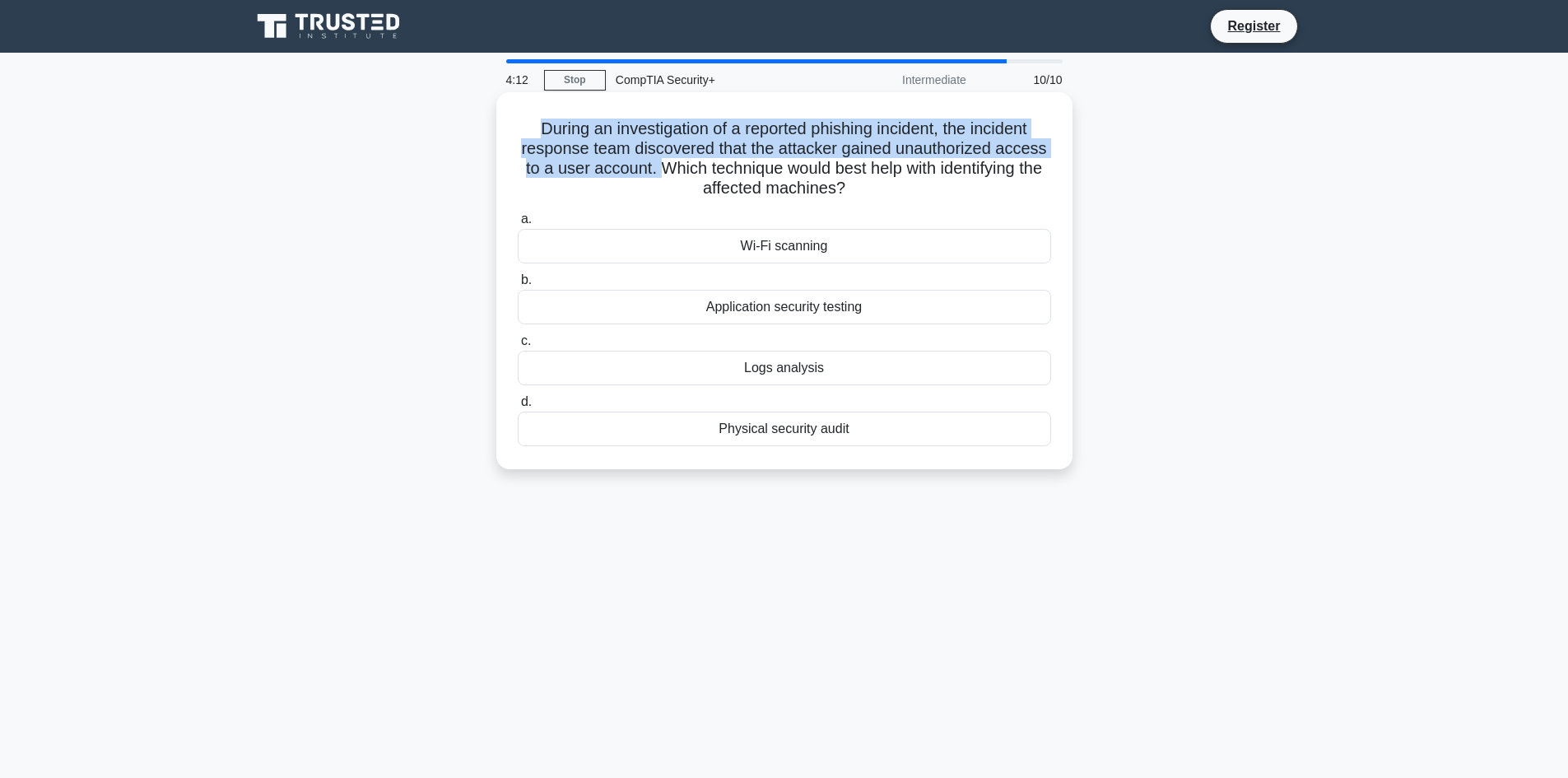
drag, startPoint x: 530, startPoint y: 129, endPoint x: 673, endPoint y: 173, distance: 149.6
click at [673, 173] on h5 "During an investigation of a reported phishing incident, the incident response …" at bounding box center [784, 158] width 537 height 80
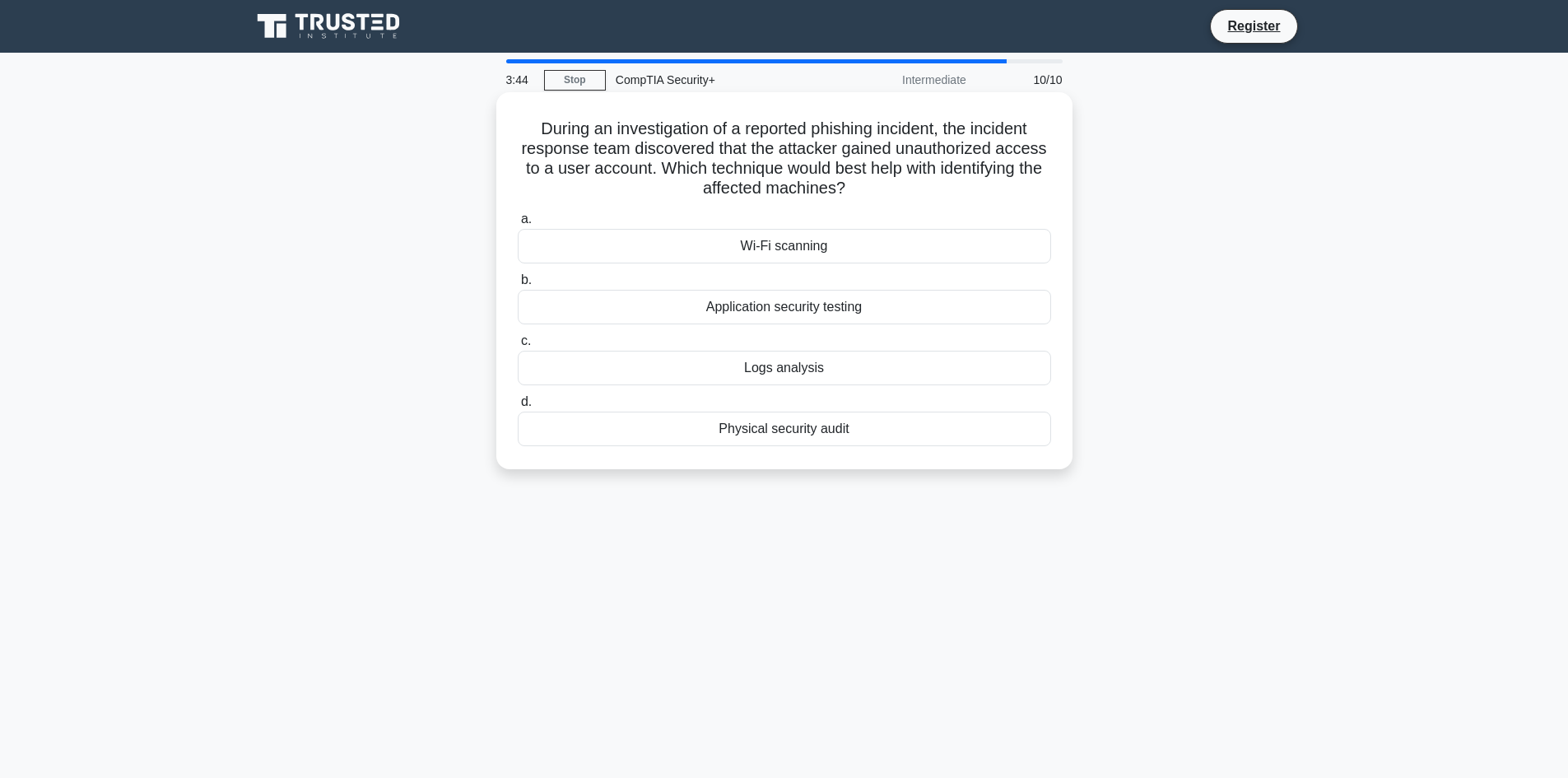
click at [583, 304] on div "Application security testing" at bounding box center [784, 307] width 534 height 35
click at [518, 286] on input "b. Application security testing" at bounding box center [518, 280] width 0 height 10
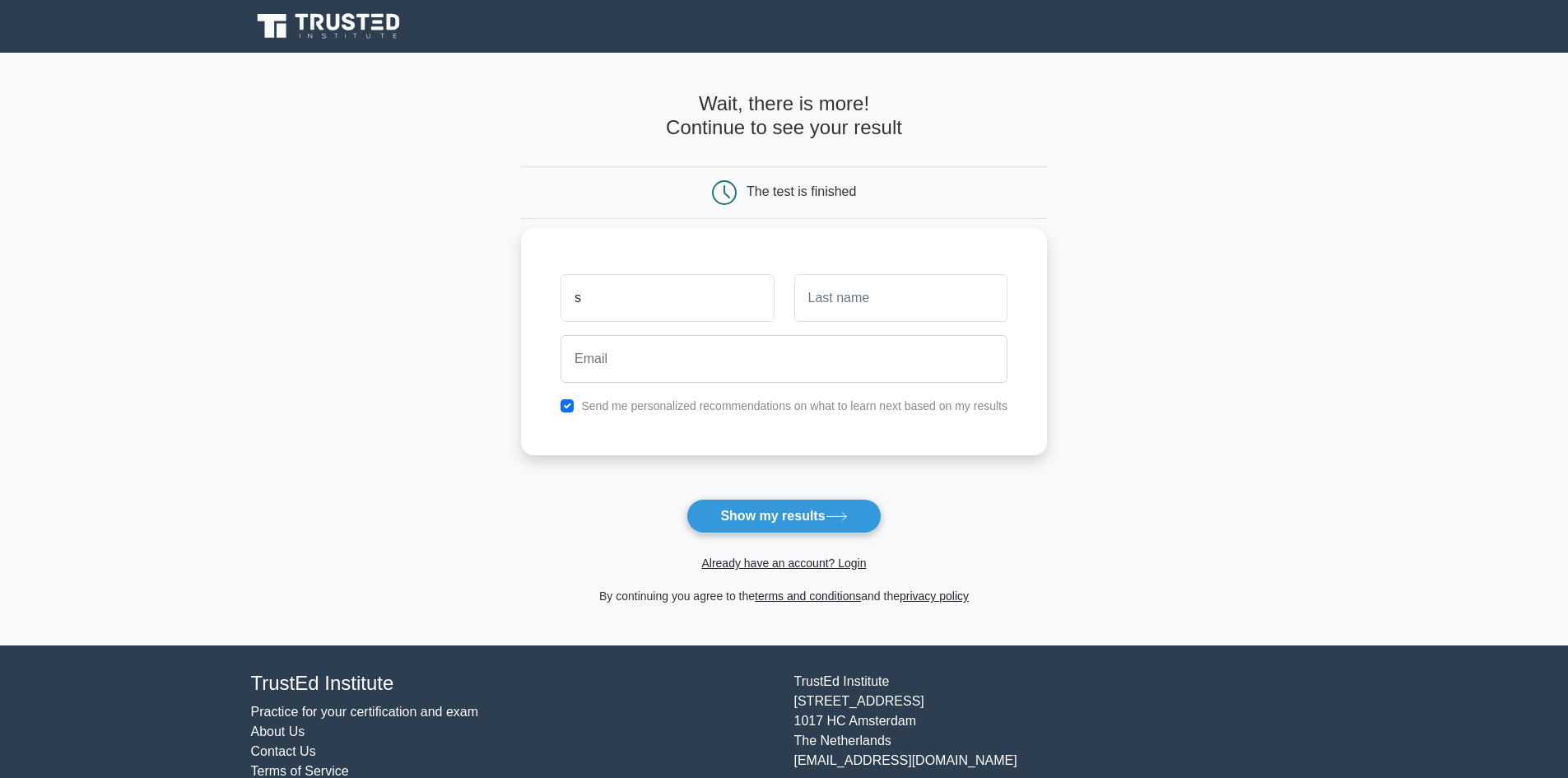
type input "Shibilas"
click at [881, 306] on input "text" at bounding box center [900, 298] width 213 height 47
type input "K P"
click at [748, 359] on input "email" at bounding box center [784, 359] width 447 height 47
type input "[EMAIL_ADDRESS][DOMAIN_NAME]"
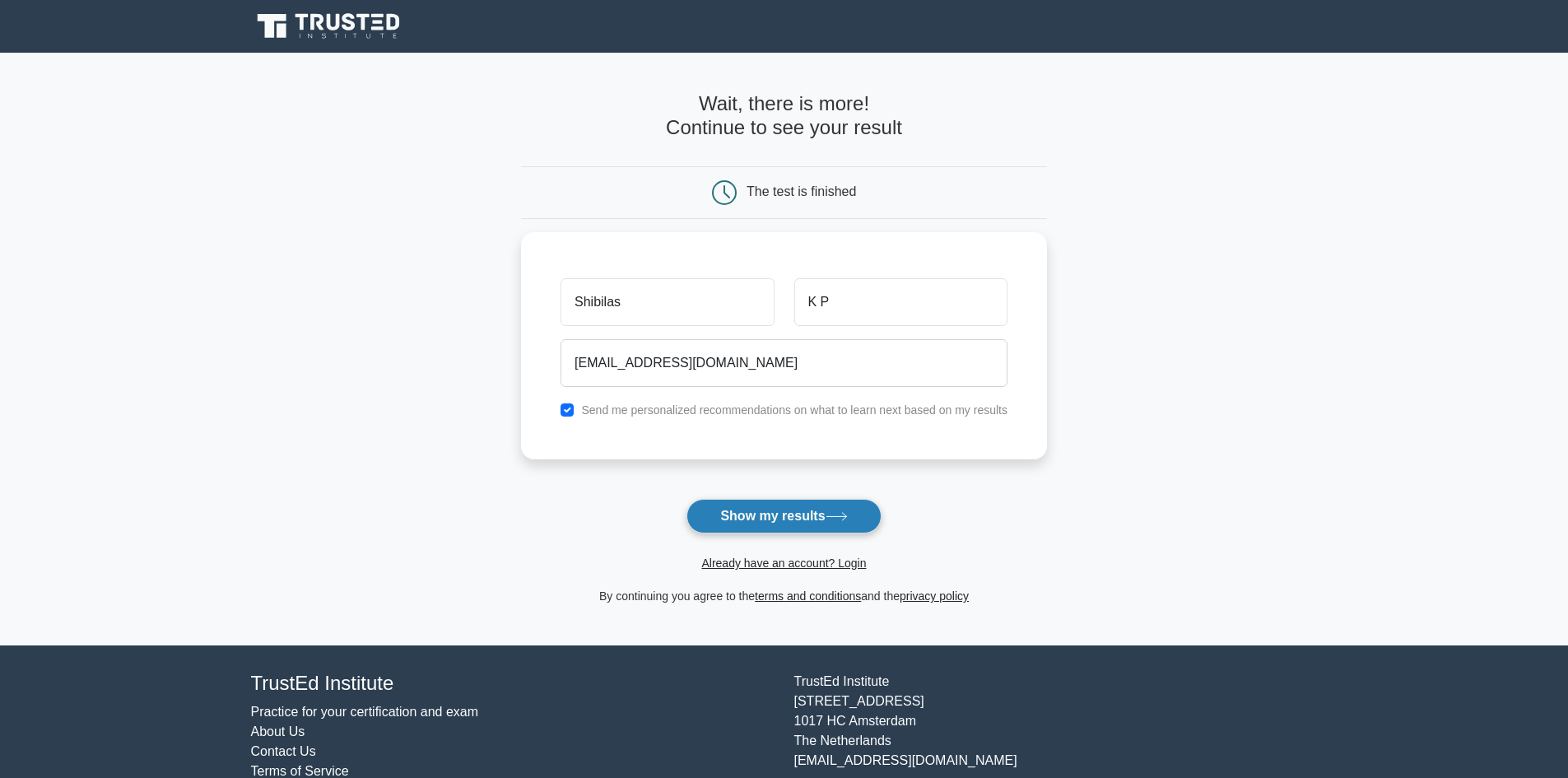
click at [760, 517] on button "Show my results" at bounding box center [783, 516] width 194 height 35
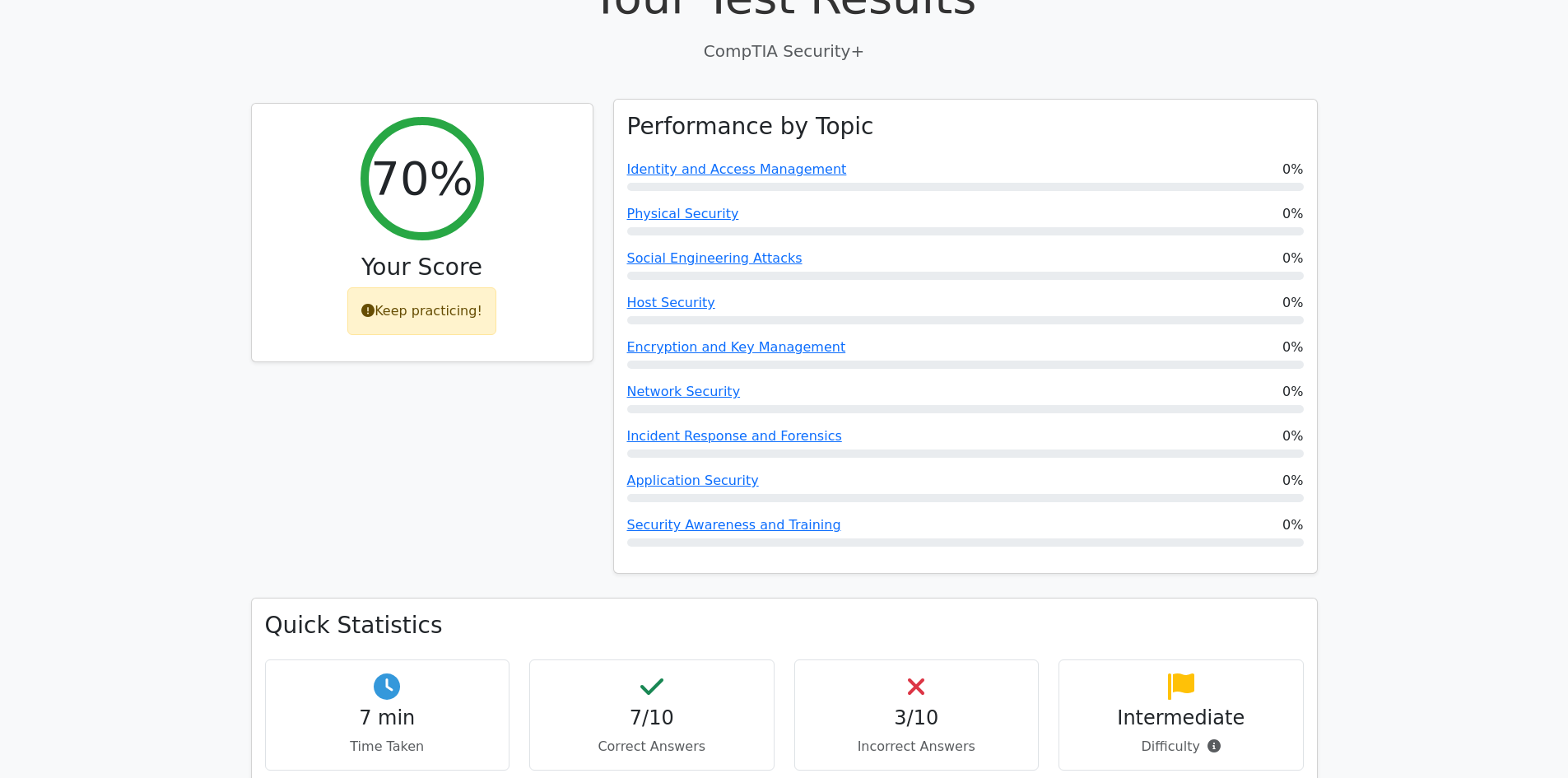
scroll to position [659, 0]
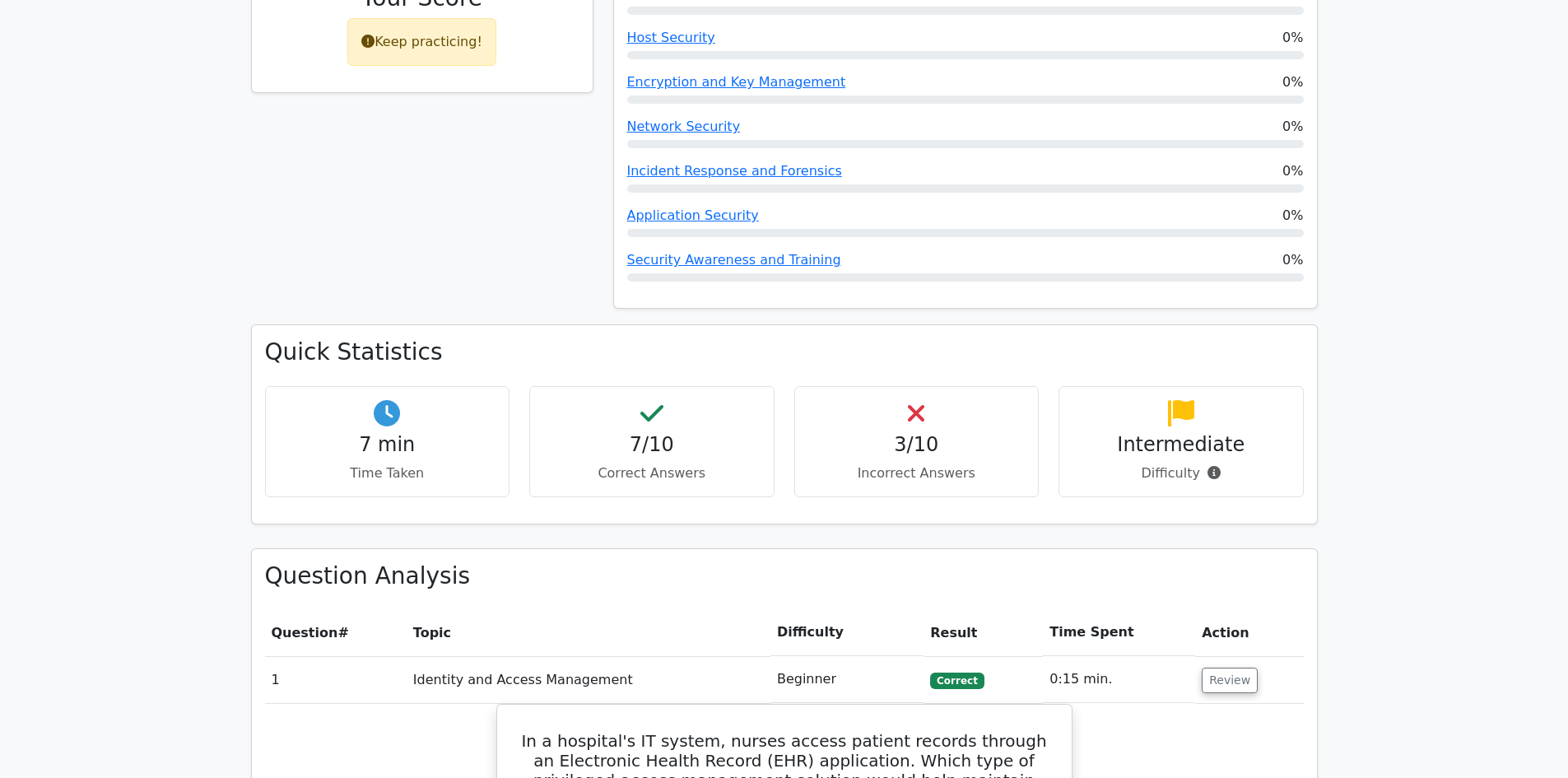
click at [927, 433] on h4 "3/10" at bounding box center [917, 445] width 218 height 24
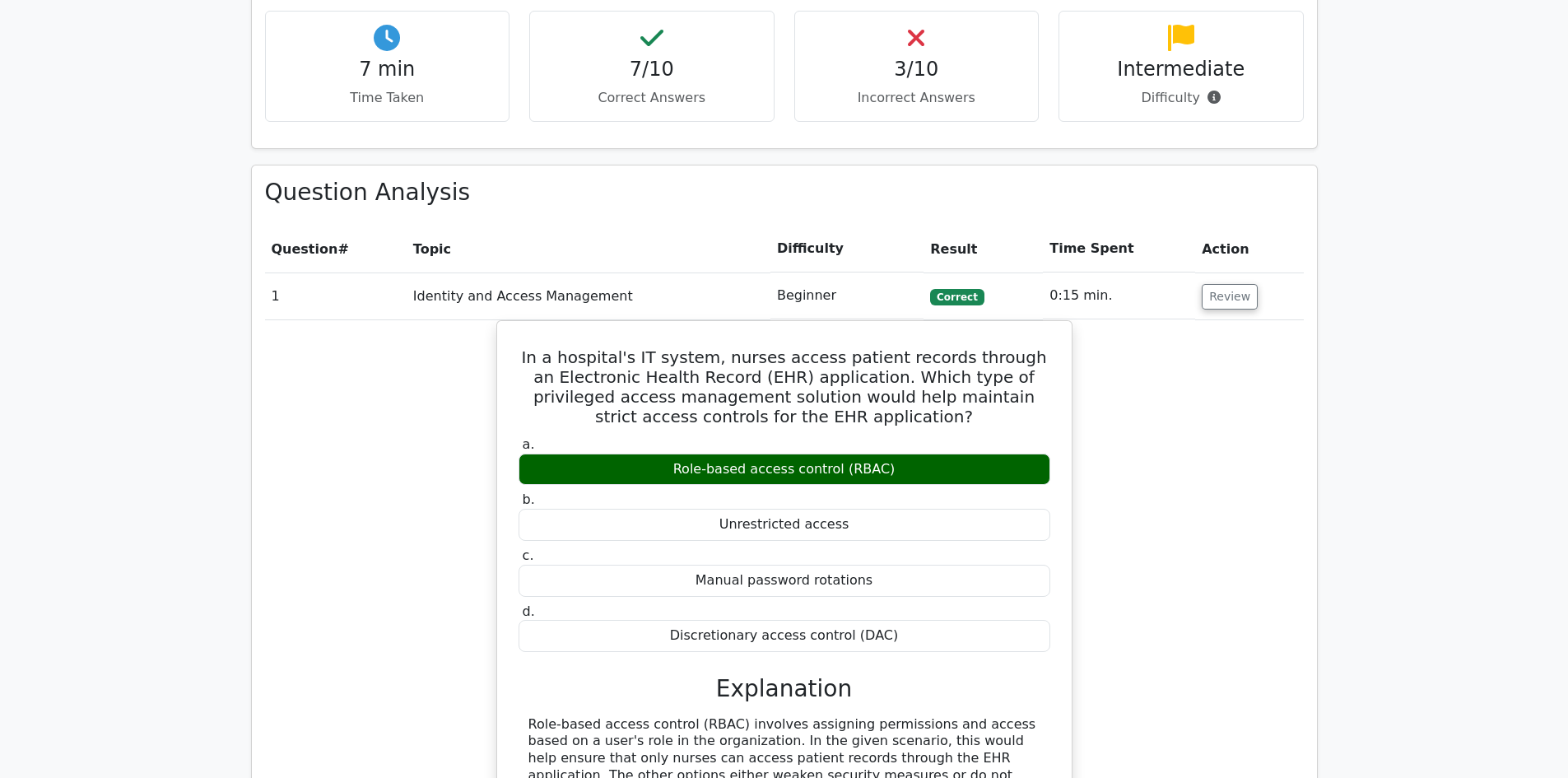
scroll to position [1235, 0]
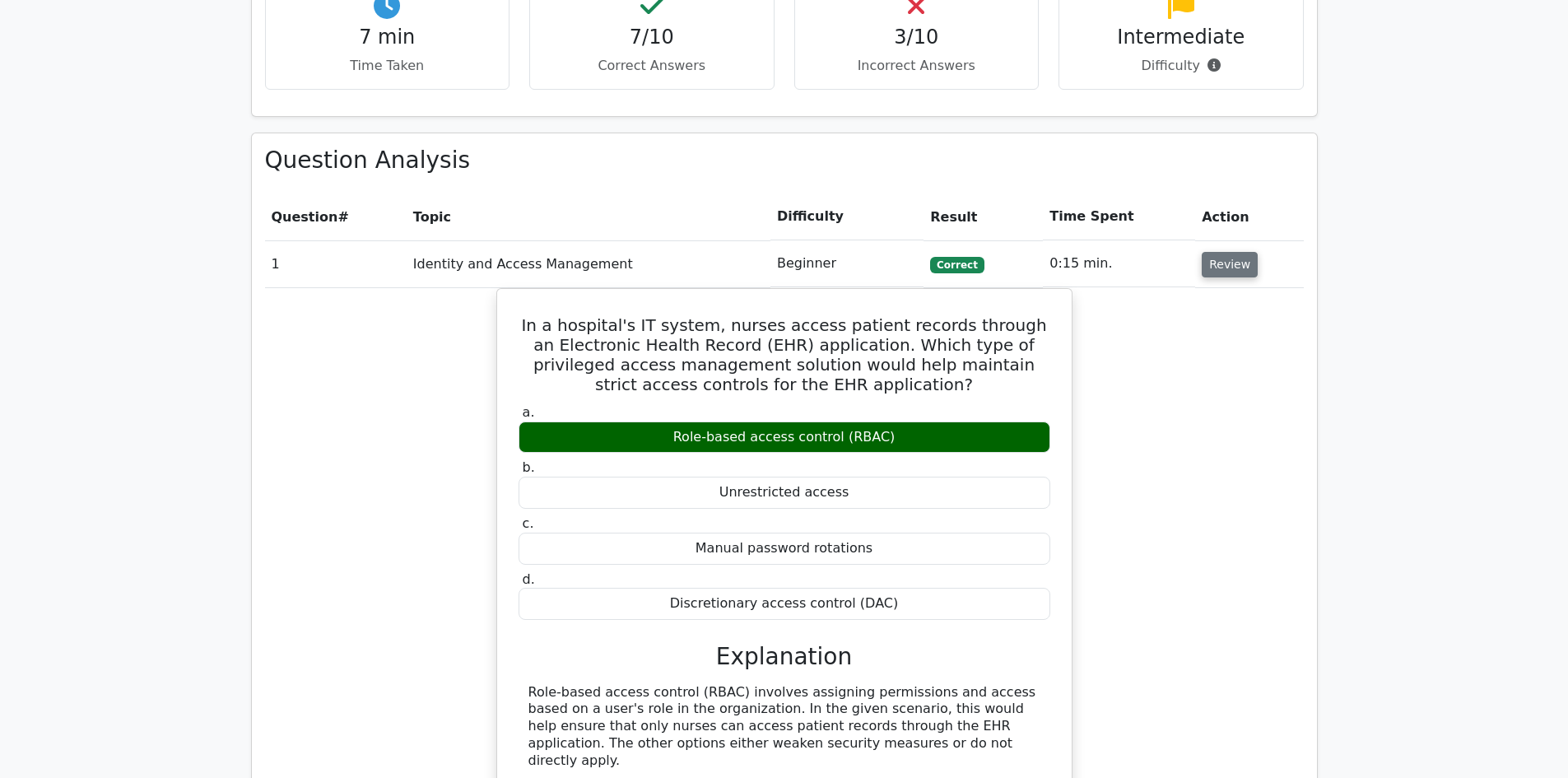
click at [1220, 252] on button "Review" at bounding box center [1229, 264] width 56 height 26
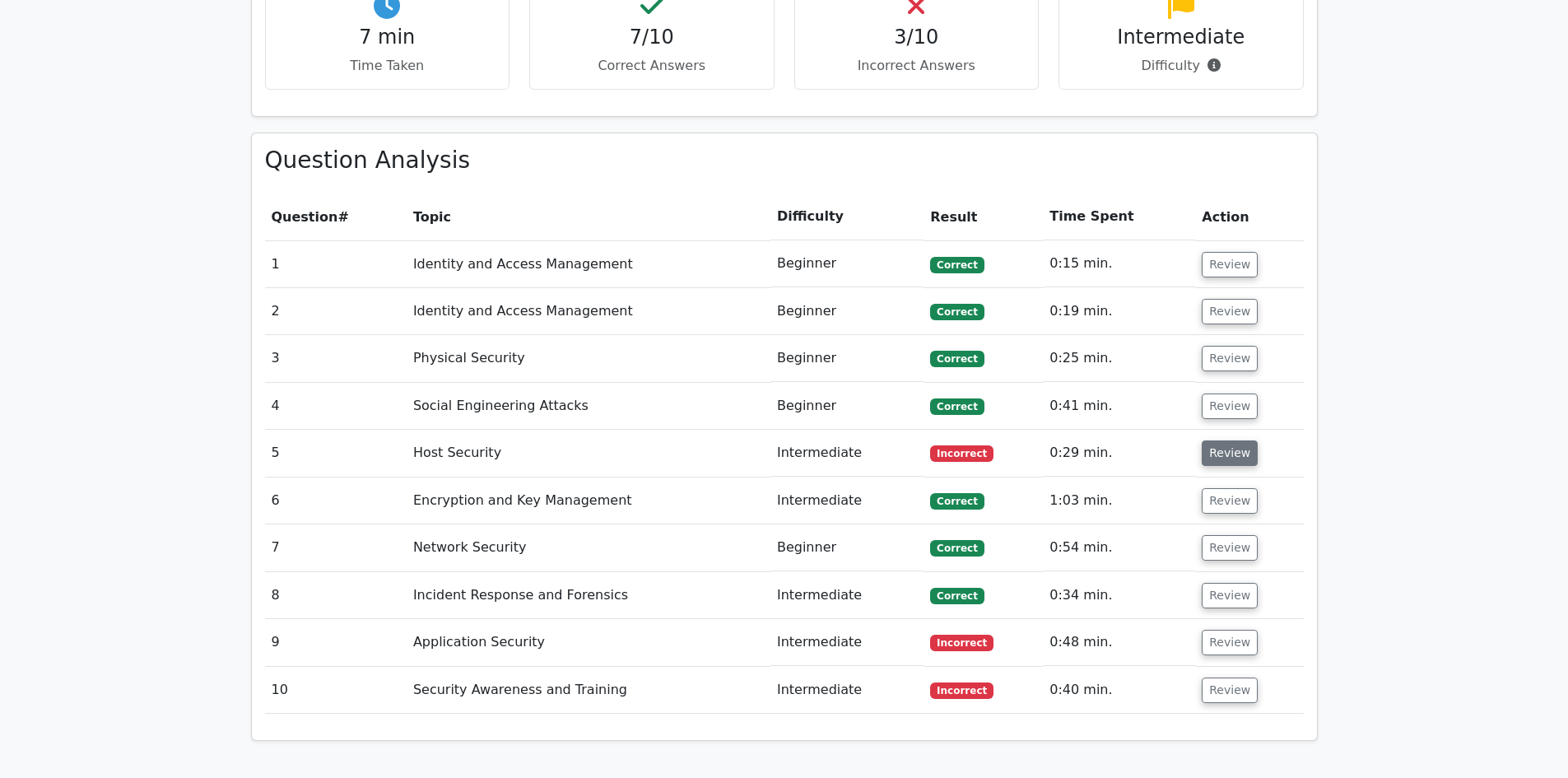
click at [1211, 440] on button "Review" at bounding box center [1229, 452] width 56 height 26
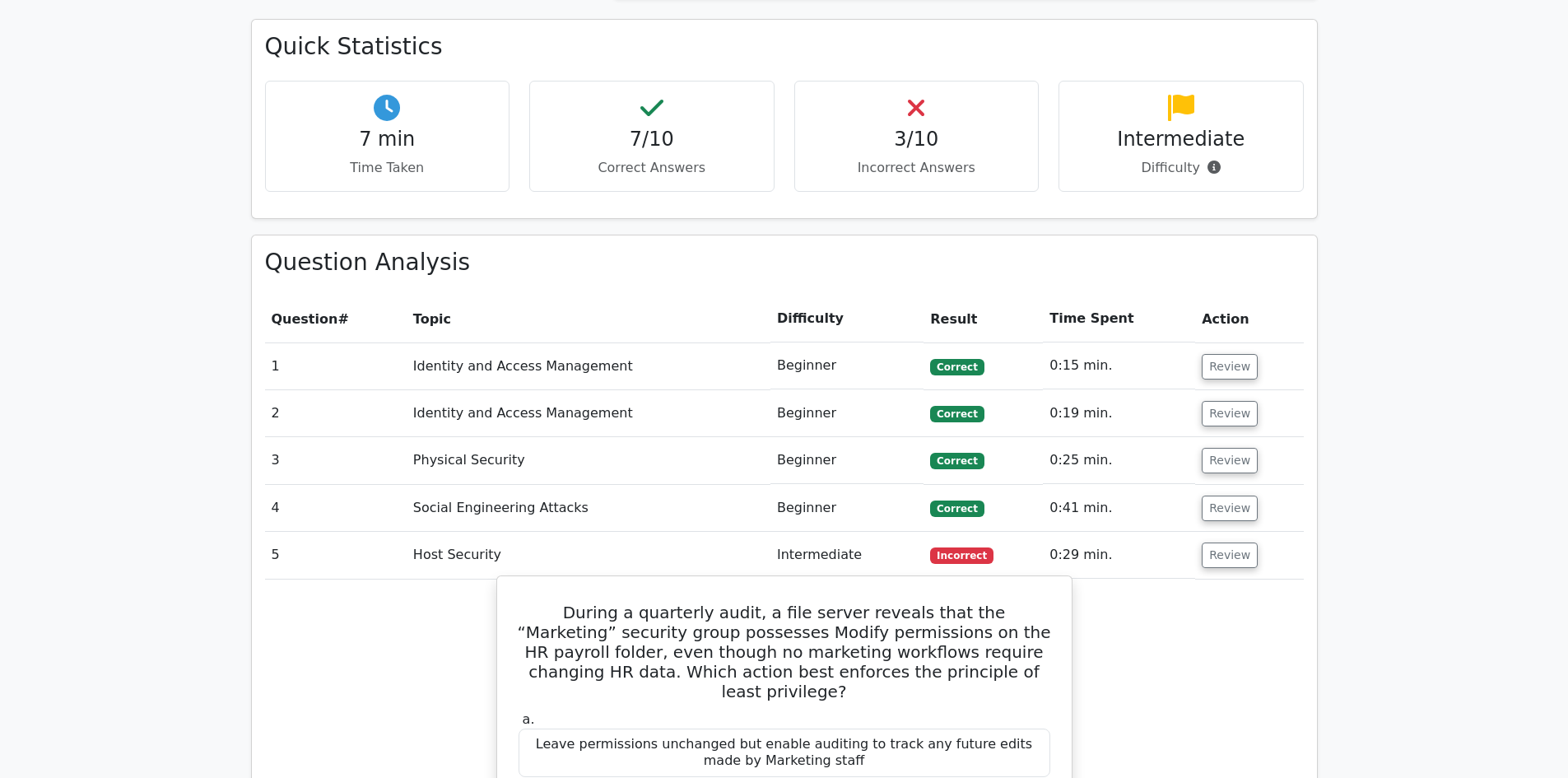
scroll to position [1153, 0]
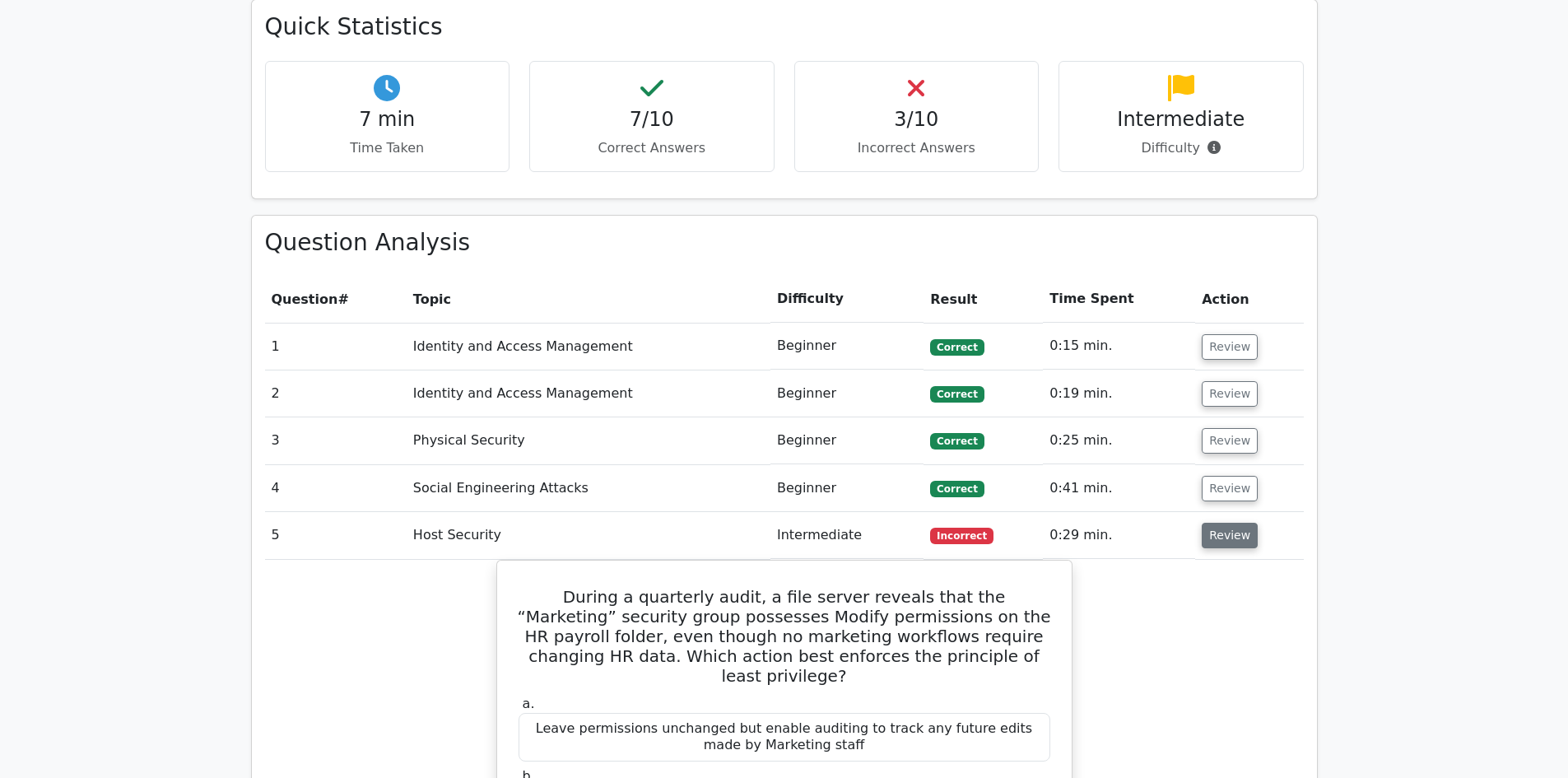
click at [1213, 522] on button "Review" at bounding box center [1229, 535] width 56 height 26
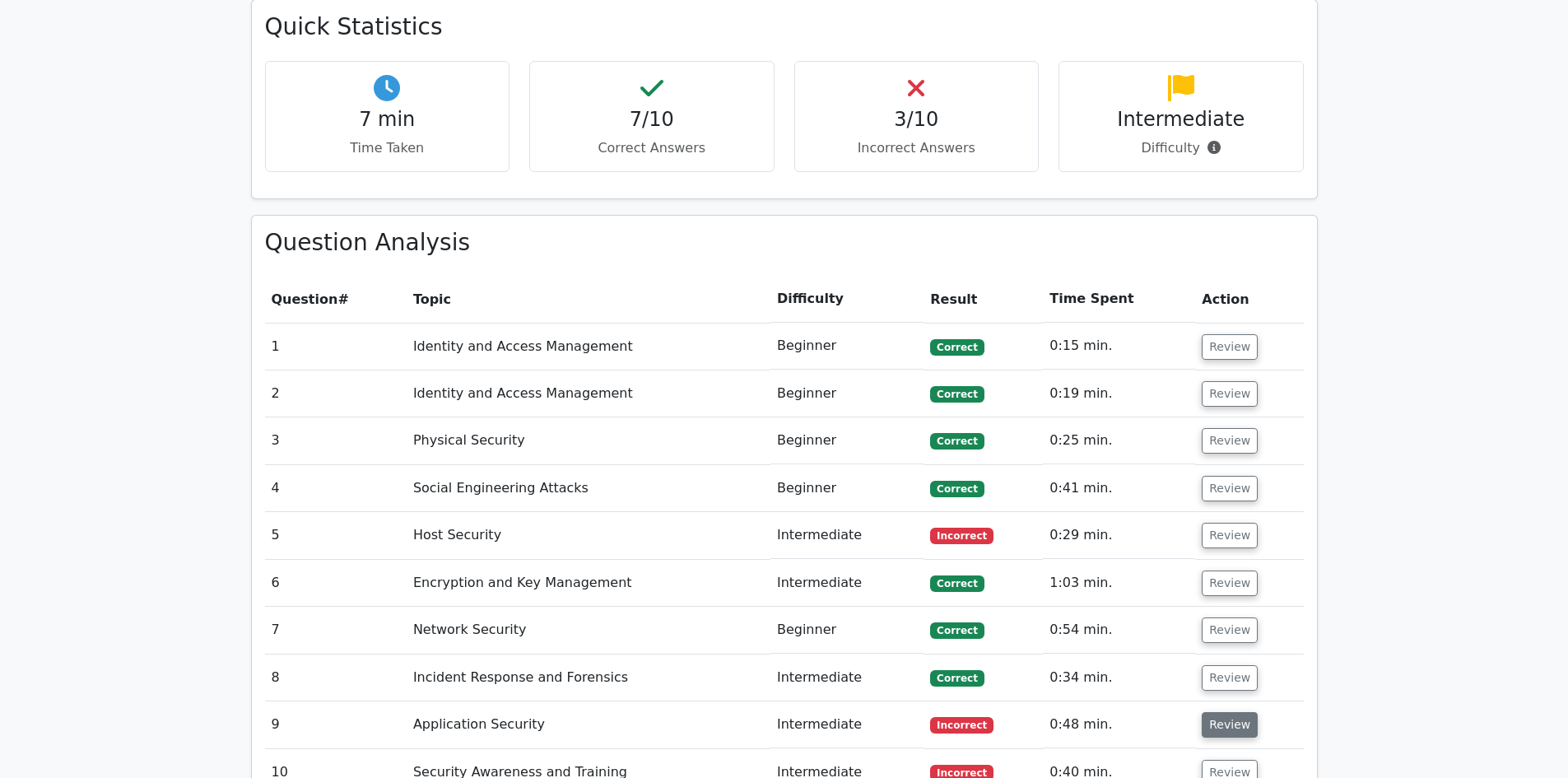
click at [1242, 712] on button "Review" at bounding box center [1229, 724] width 56 height 26
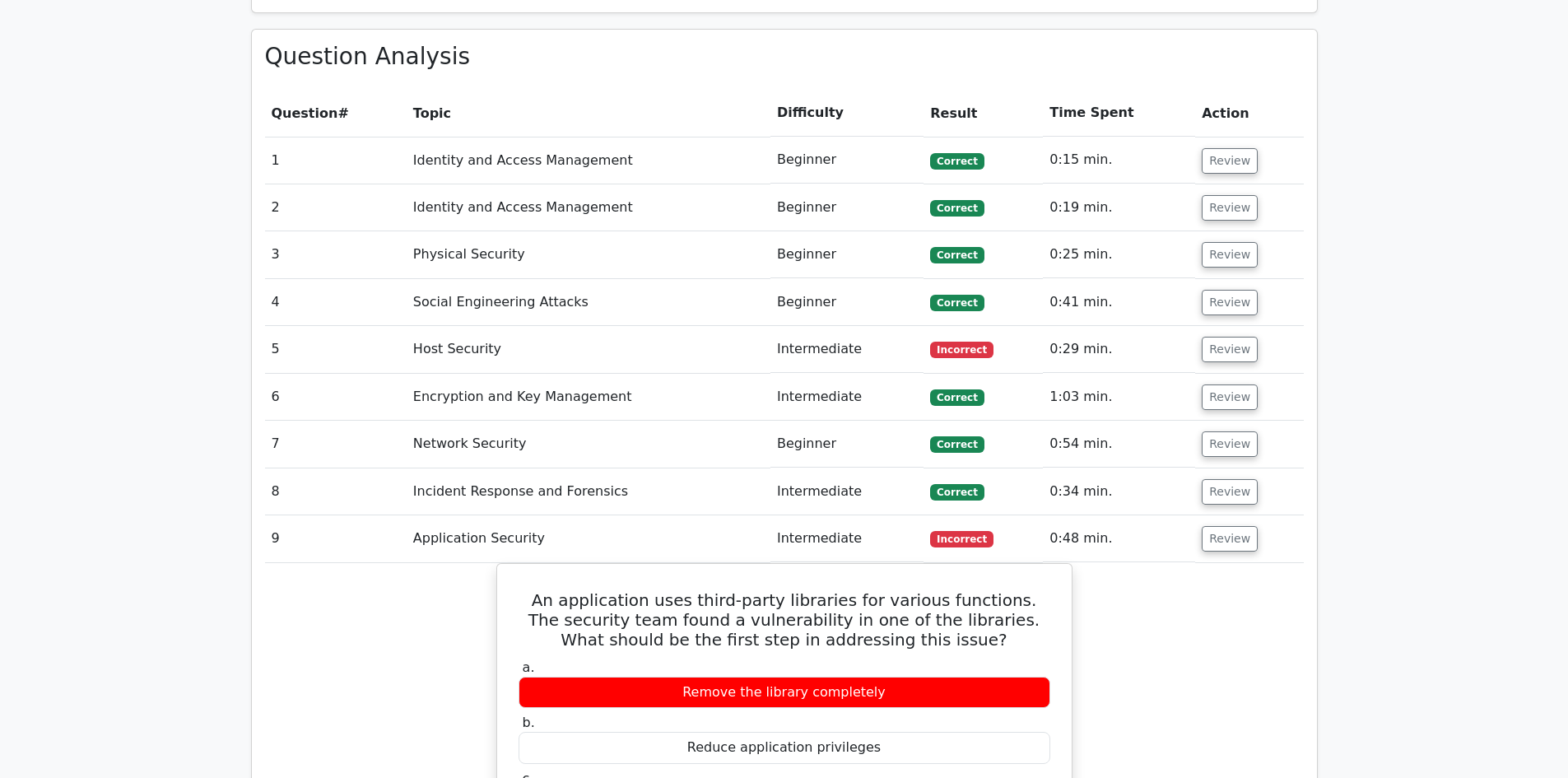
scroll to position [1317, 0]
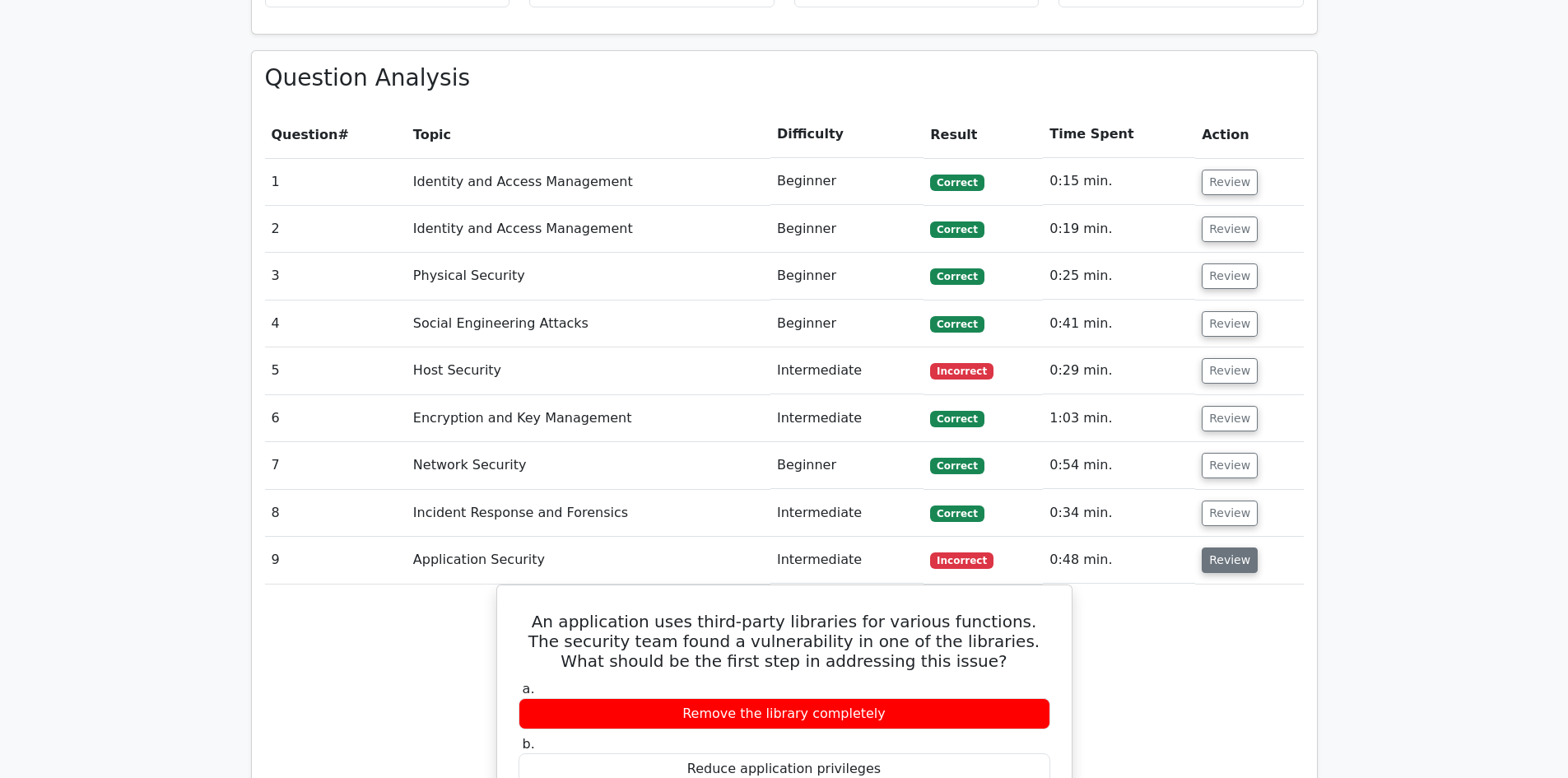
click at [1208, 547] on button "Review" at bounding box center [1229, 559] width 56 height 26
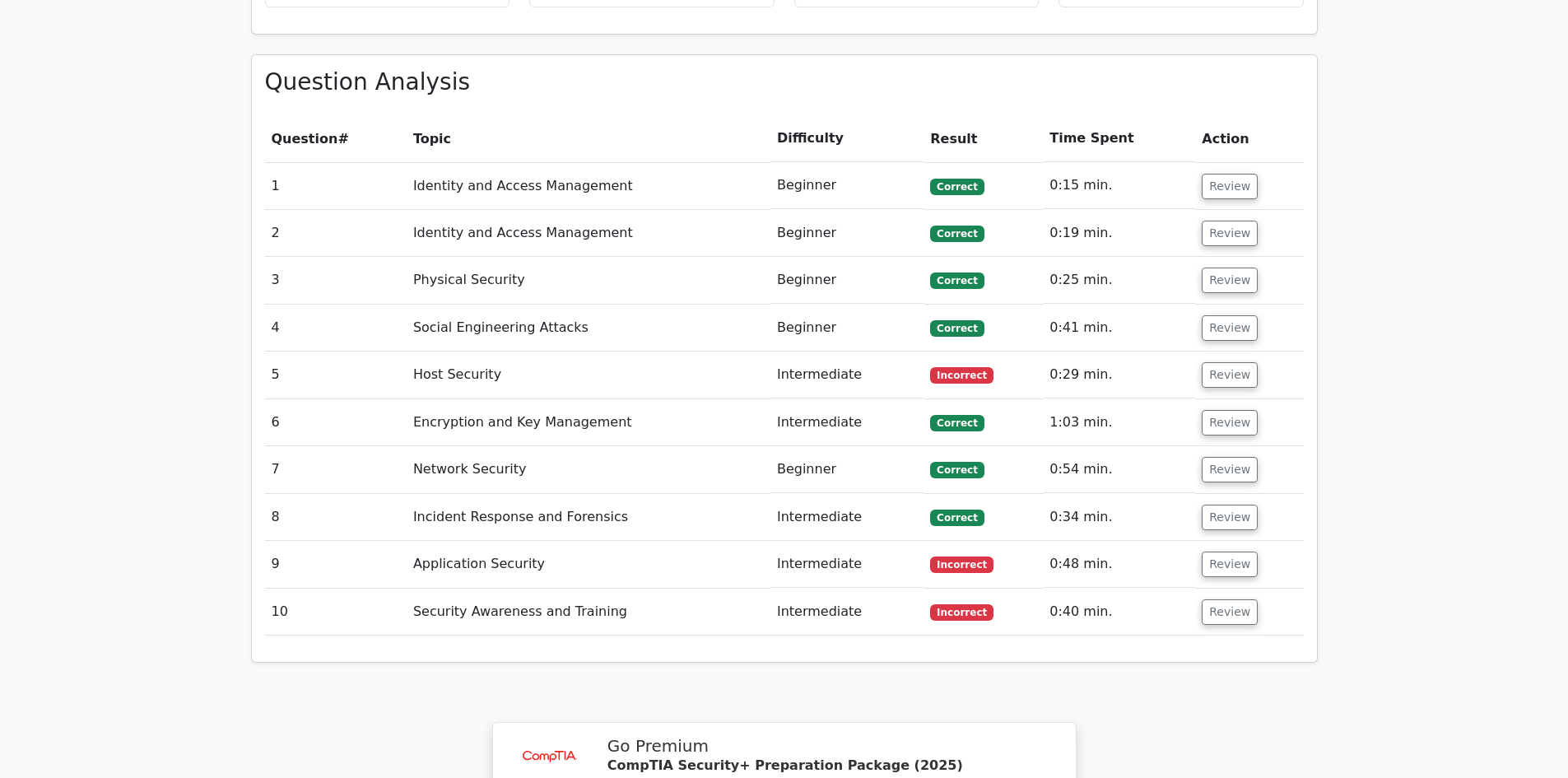
scroll to position [1482, 0]
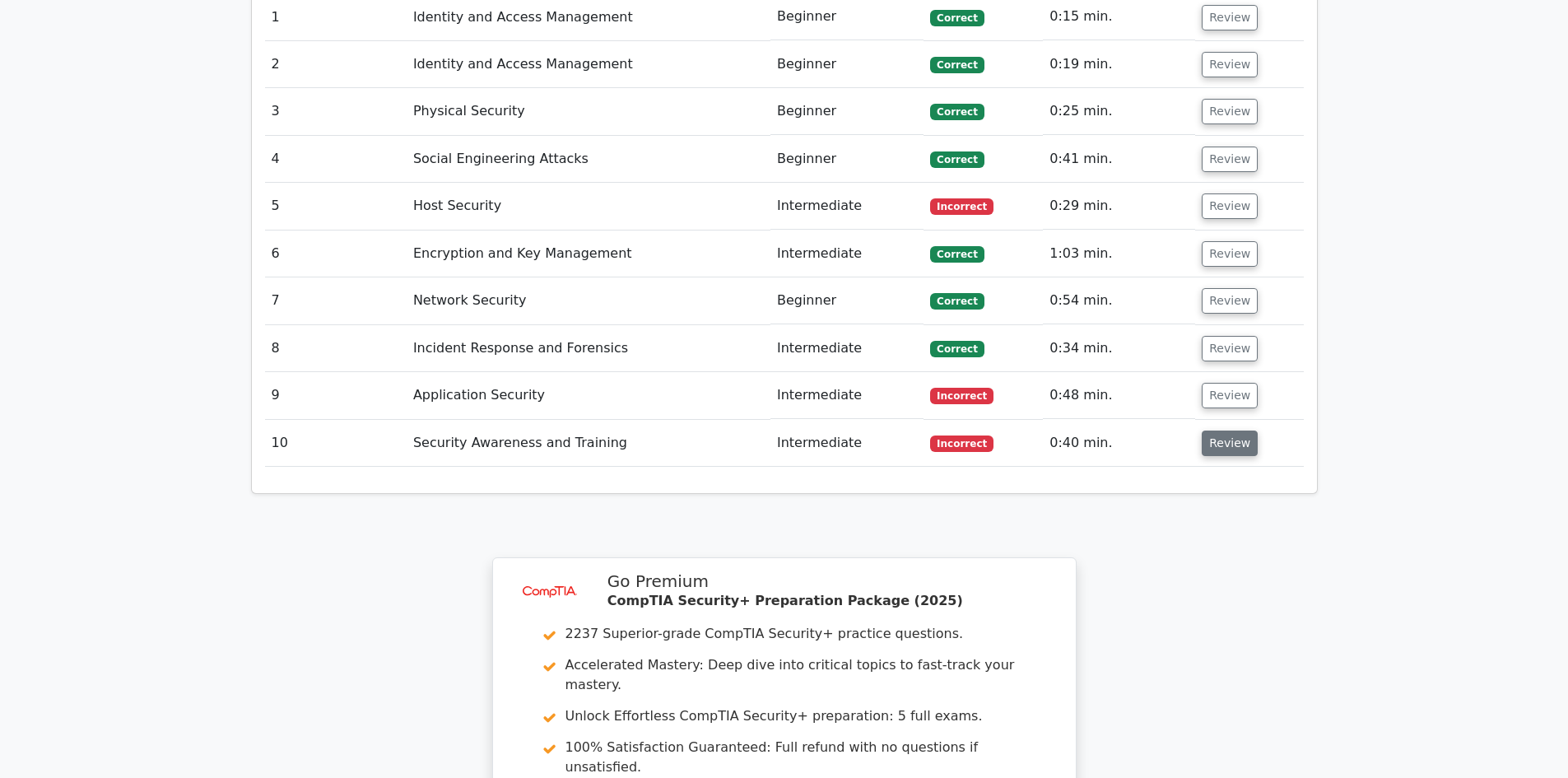
click at [1222, 431] on button "Review" at bounding box center [1229, 443] width 56 height 26
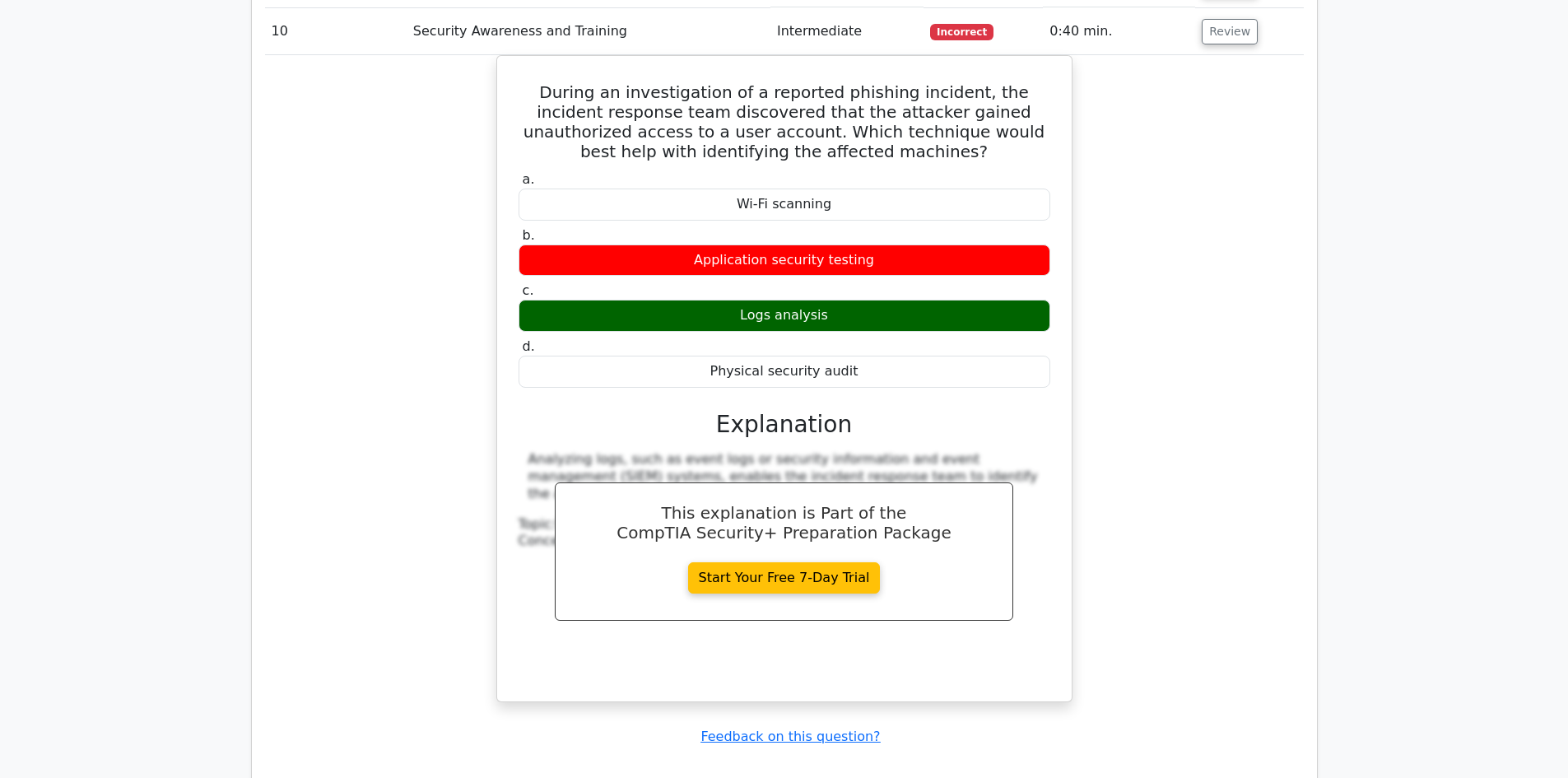
scroll to position [1812, 0]
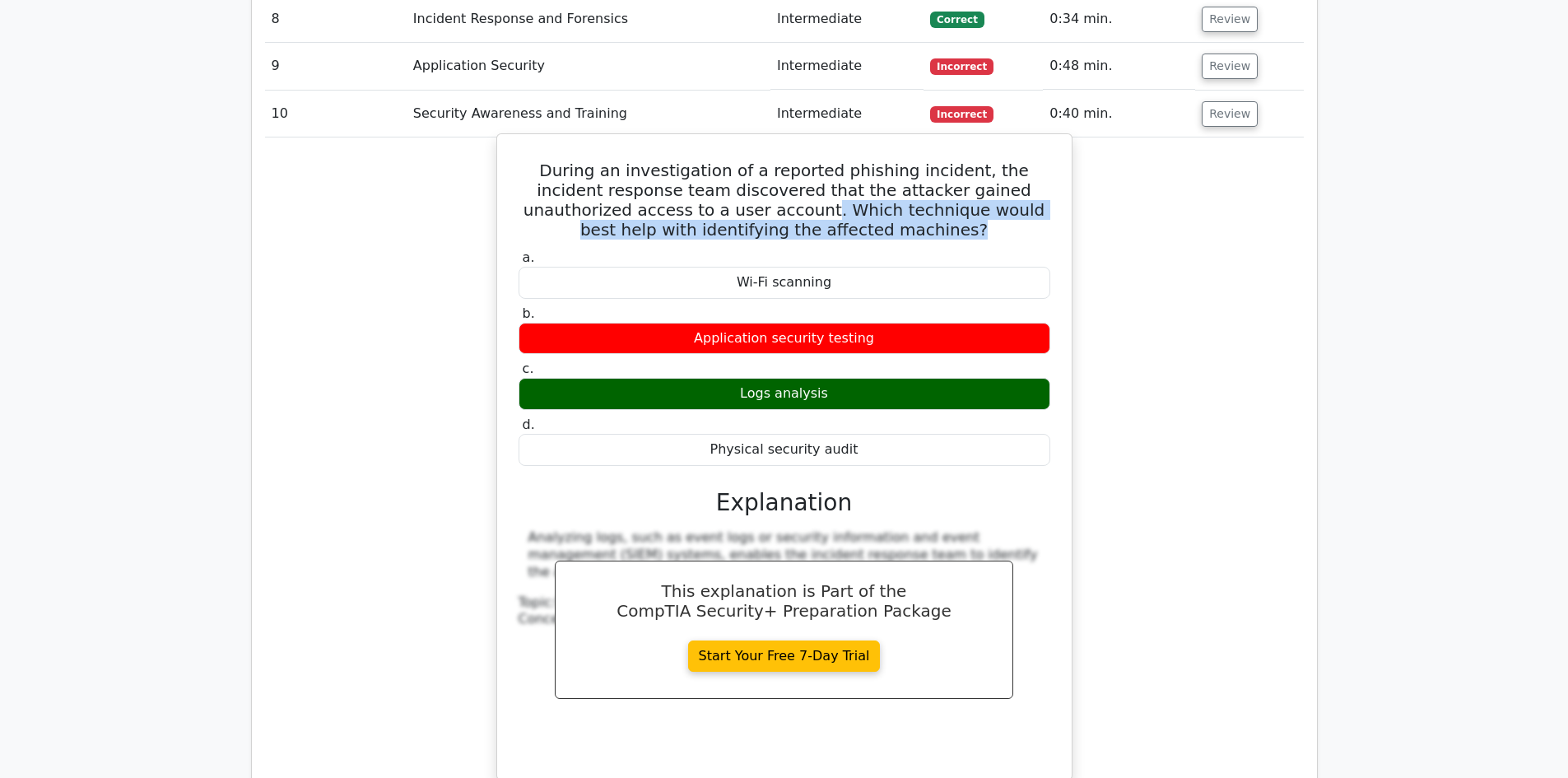
drag, startPoint x: 863, startPoint y: 155, endPoint x: 655, endPoint y: 160, distance: 208.1
click at [655, 161] on h5 "During an investigation of a reported phishing incident, the incident response …" at bounding box center [784, 201] width 535 height 80
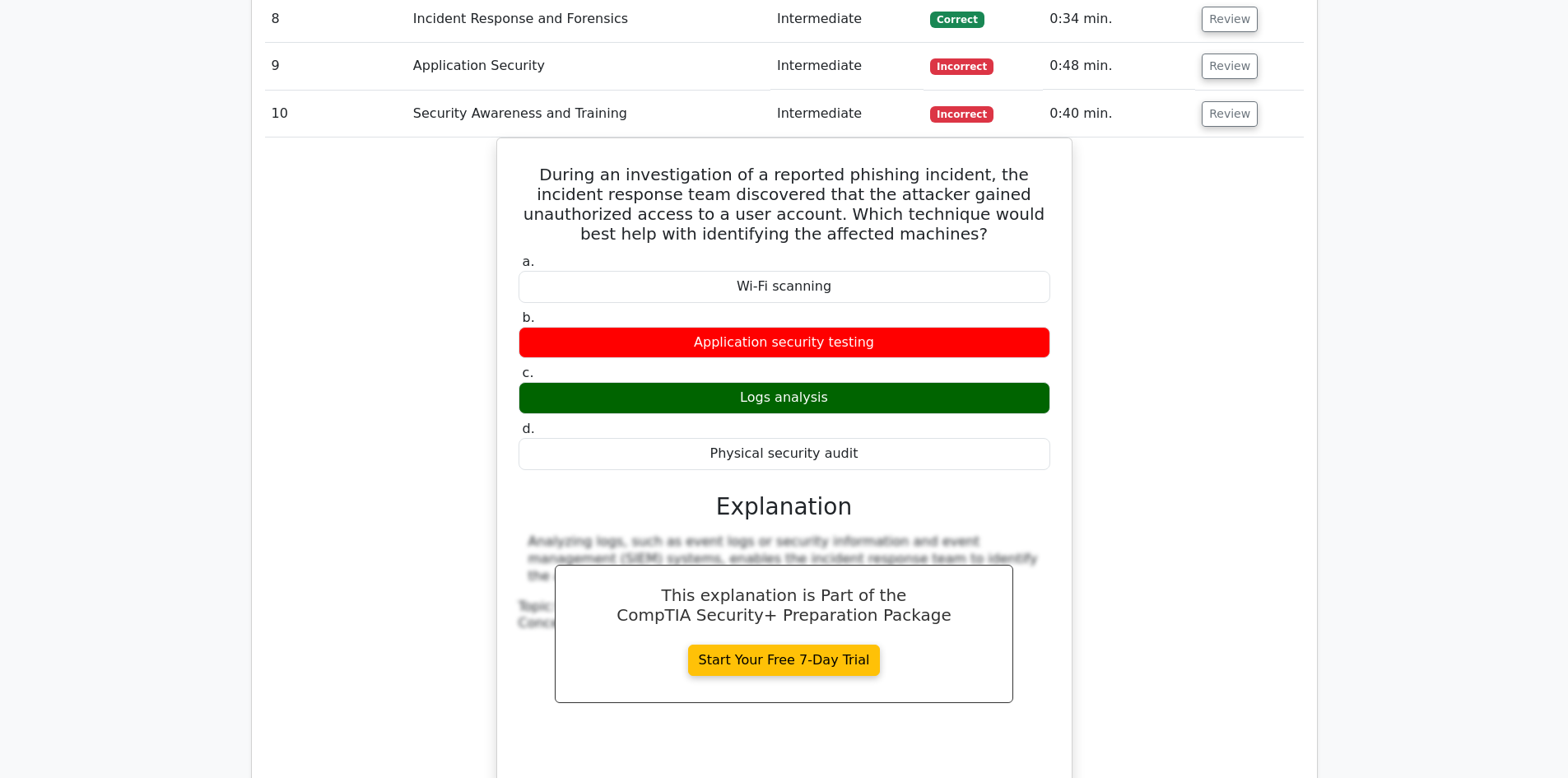
click at [1160, 230] on div "During an investigation of a reported phishing incident, the incident response …" at bounding box center [784, 470] width 1039 height 667
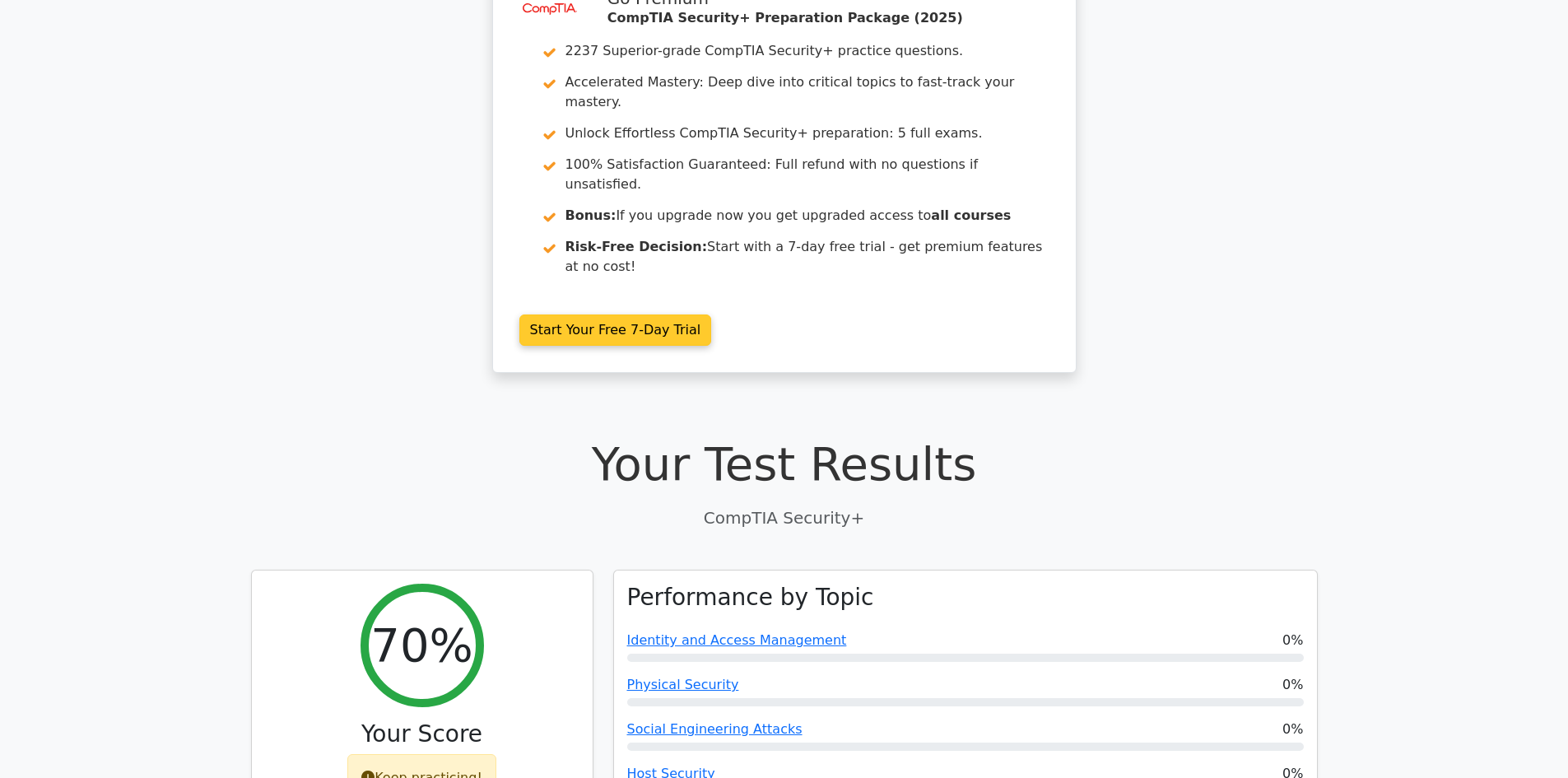
scroll to position [0, 0]
